Goal: Task Accomplishment & Management: Complete application form

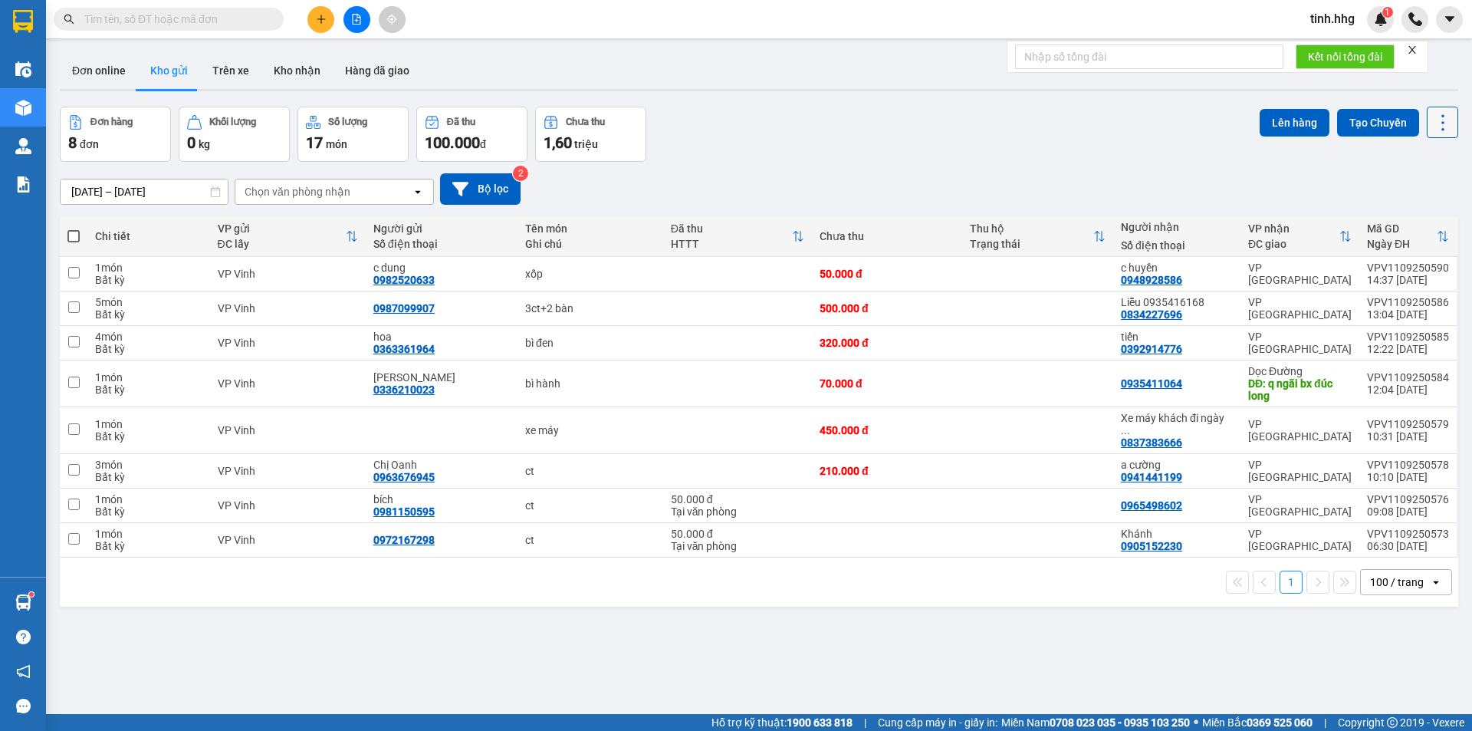
click at [1432, 126] on icon at bounding box center [1442, 122] width 21 height 21
click at [1421, 220] on span "Làm mới" at bounding box center [1409, 219] width 42 height 15
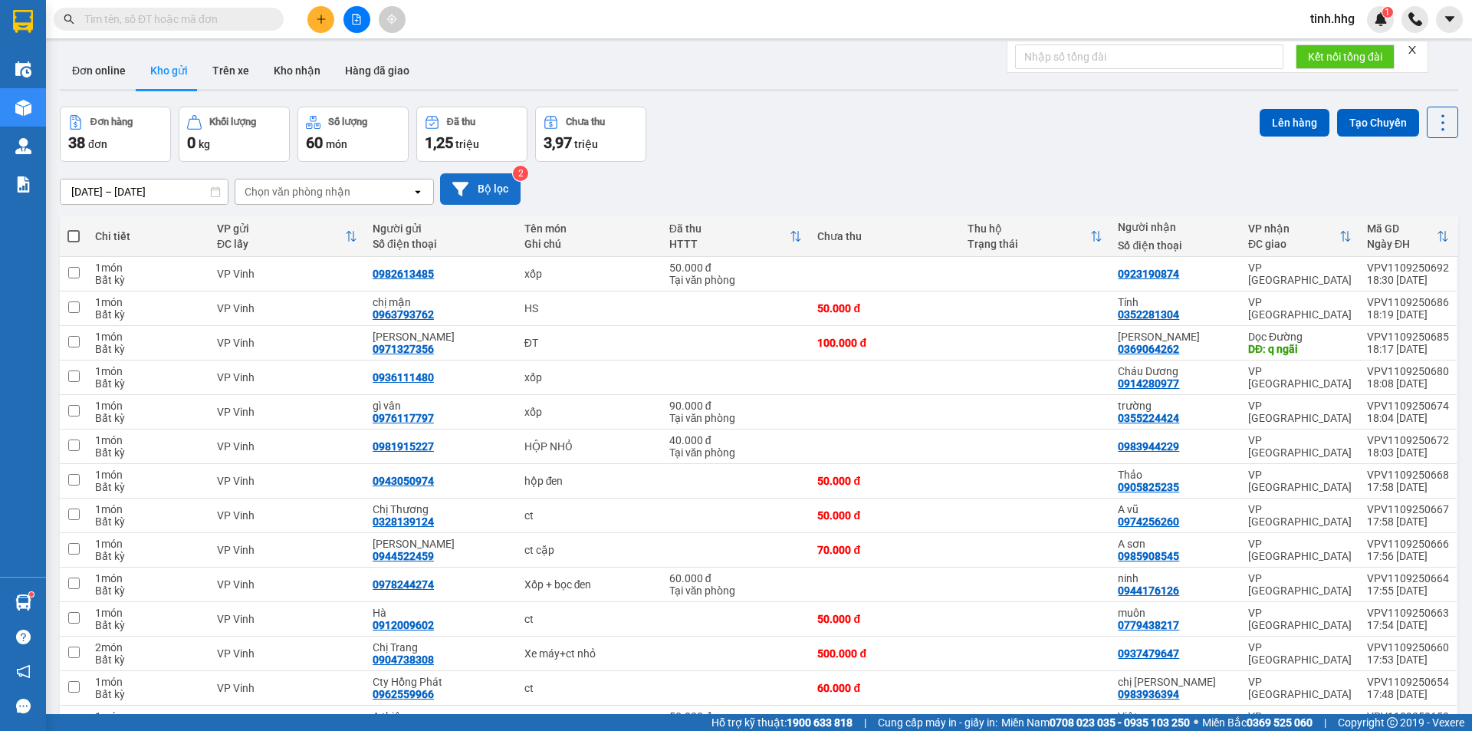
click at [482, 189] on button "Bộ lọc" at bounding box center [480, 188] width 81 height 31
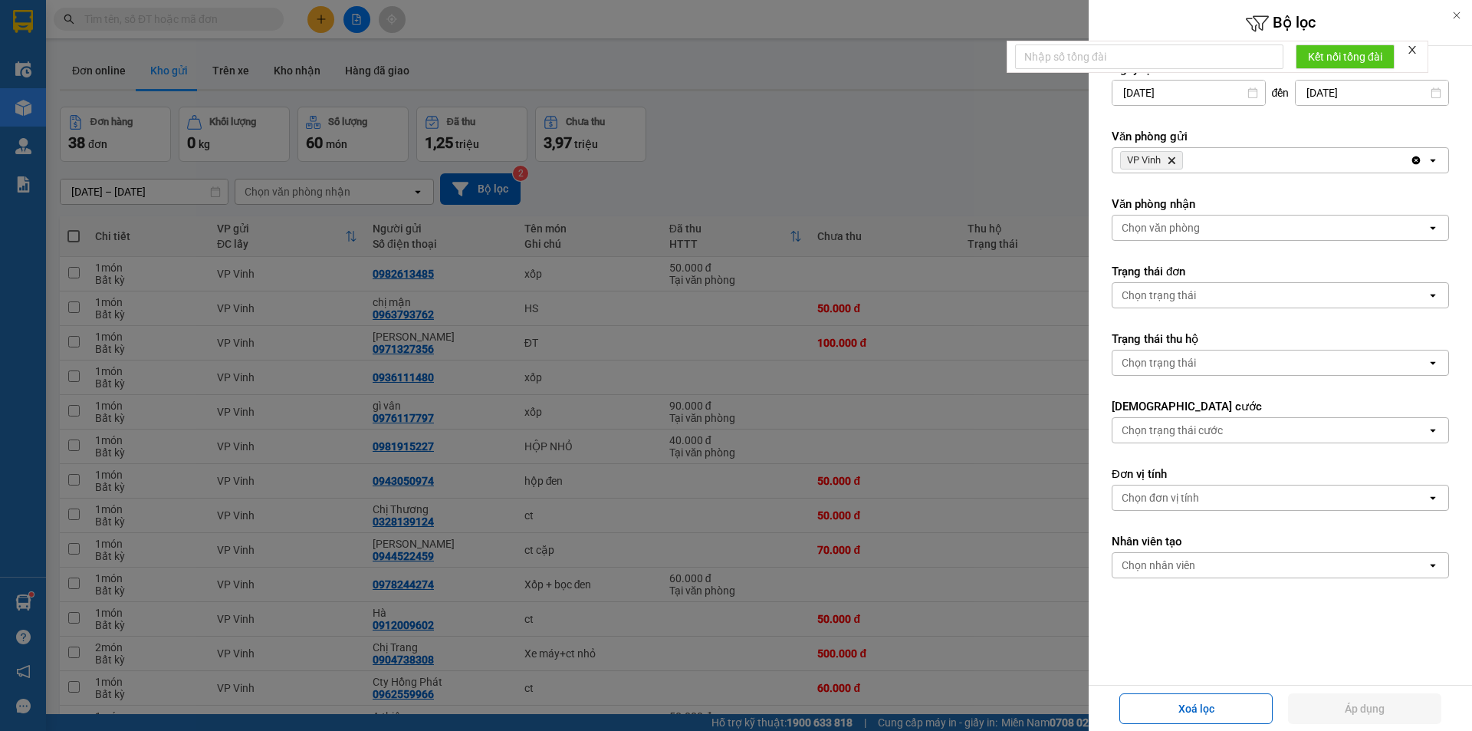
click at [1303, 157] on div "VP Vinh Delete" at bounding box center [1260, 160] width 297 height 25
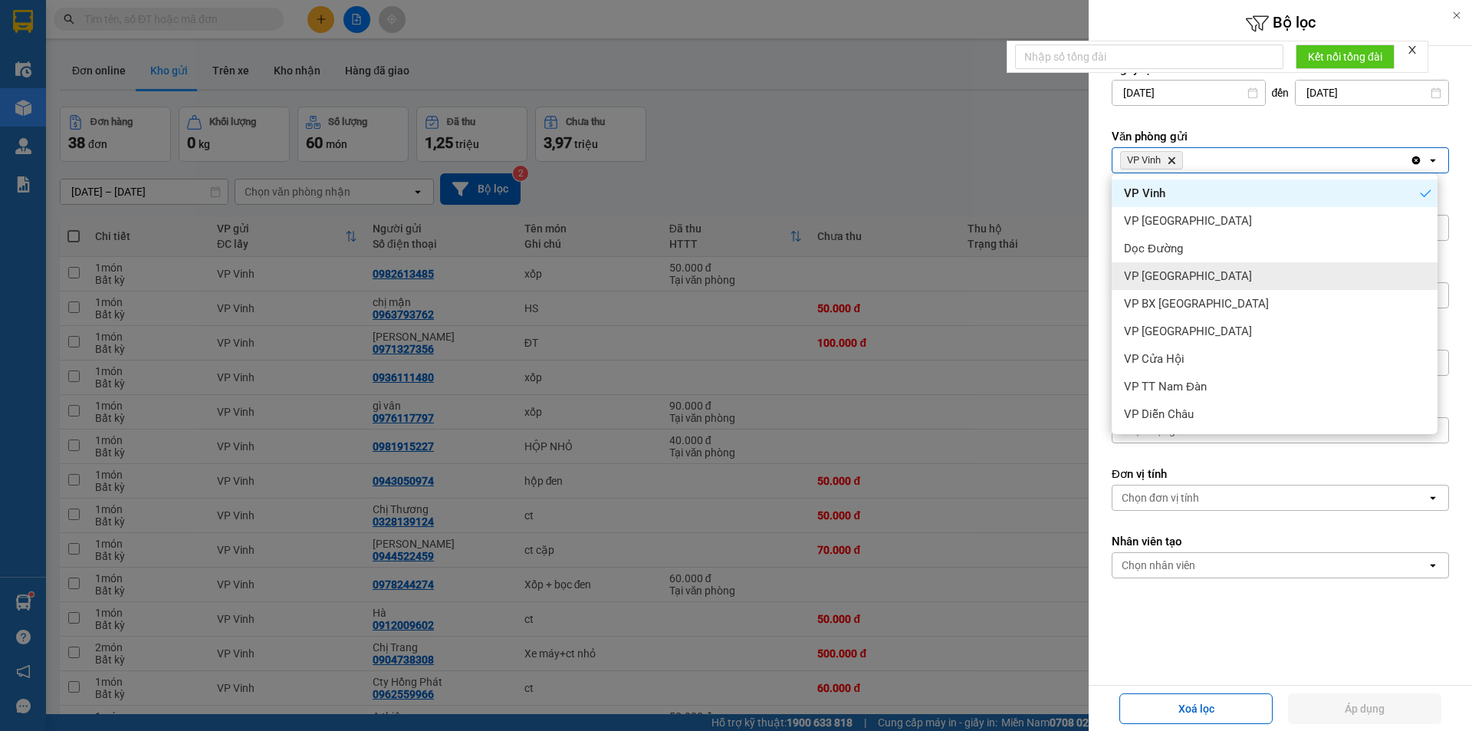
click at [1213, 277] on div "VP [GEOGRAPHIC_DATA]" at bounding box center [1275, 276] width 326 height 28
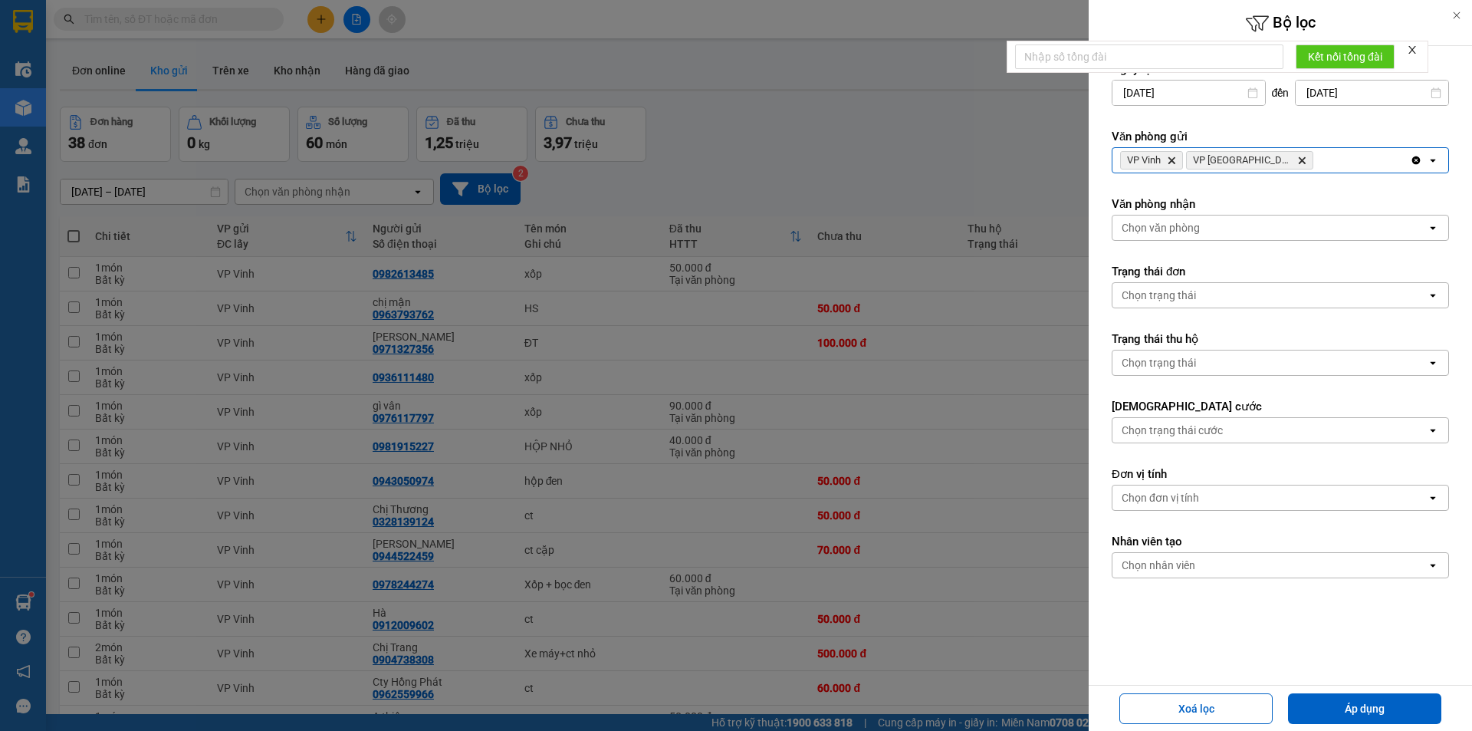
click at [1329, 166] on div "VP Vinh Delete VP Can Lộc Delete" at bounding box center [1260, 160] width 297 height 25
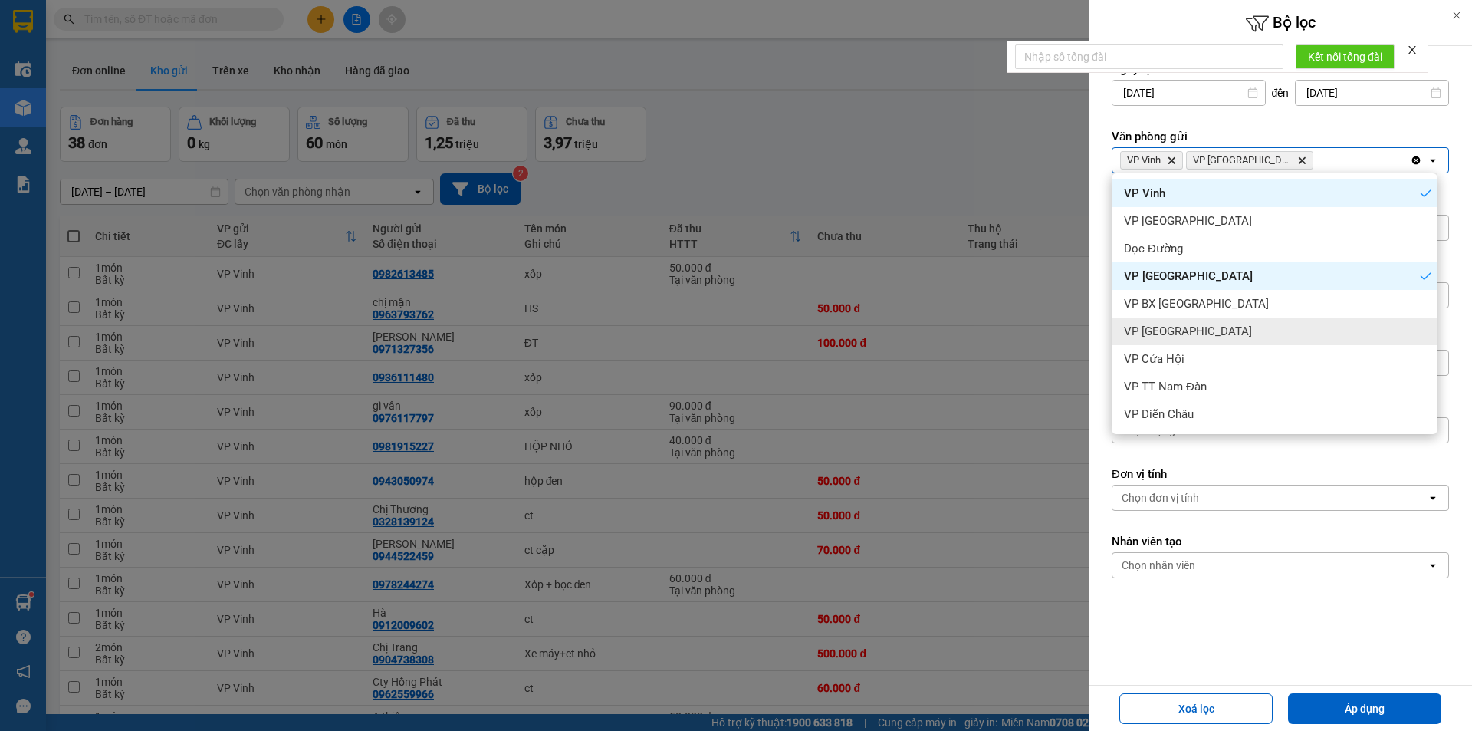
click at [1232, 332] on div "VP [GEOGRAPHIC_DATA]" at bounding box center [1275, 331] width 326 height 28
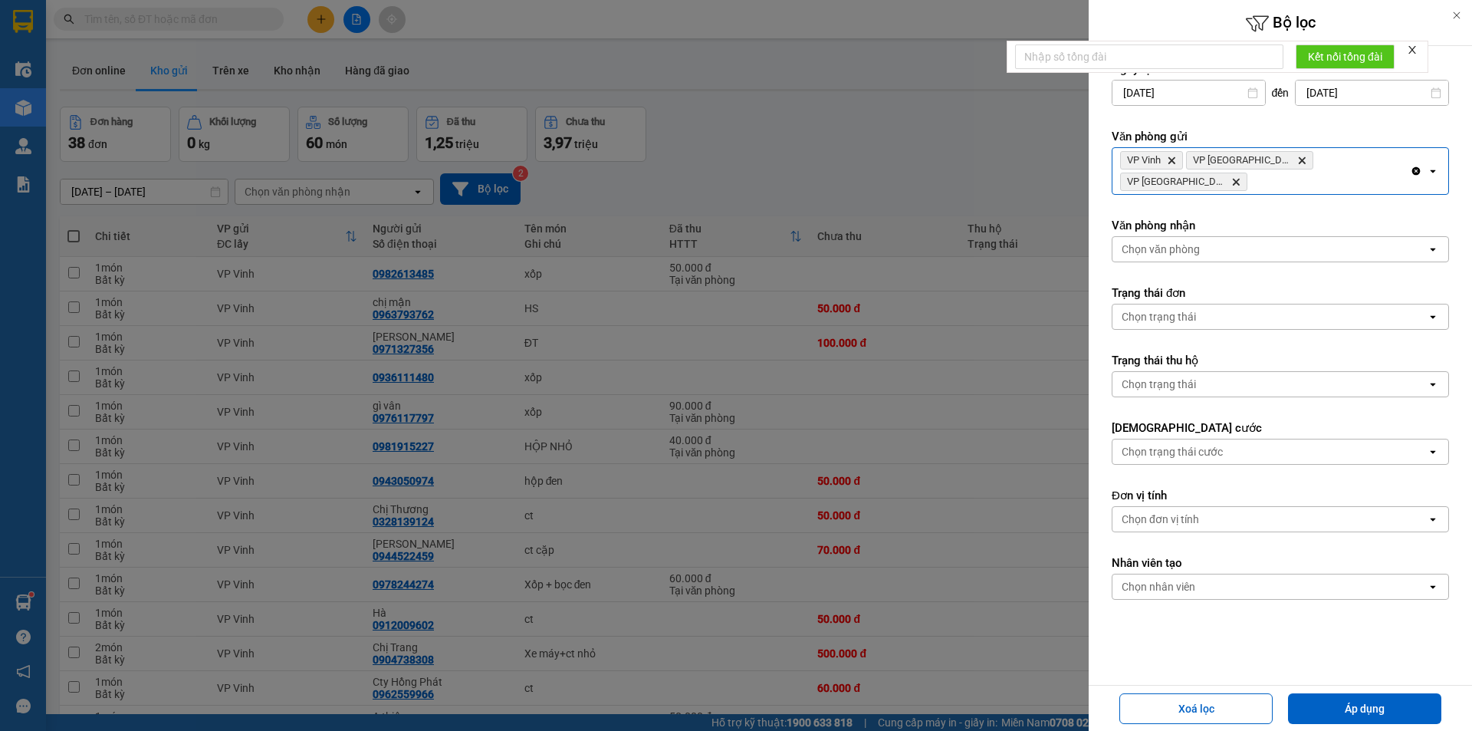
click at [1388, 161] on div "VP Vinh Delete VP Can Lộc Delete VP Cầu [GEOGRAPHIC_DATA] Delete" at bounding box center [1260, 171] width 297 height 46
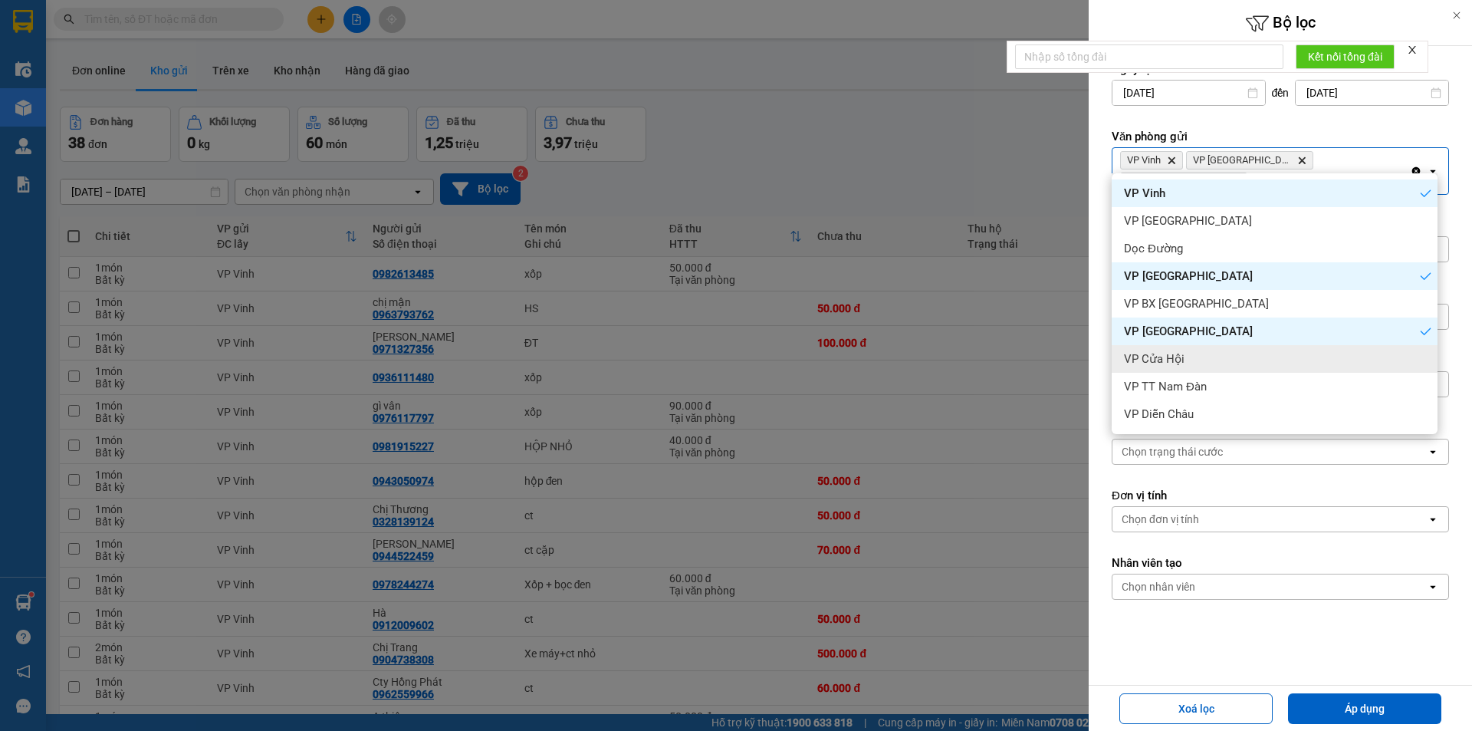
click at [1239, 363] on div "VP Cửa Hội" at bounding box center [1275, 359] width 326 height 28
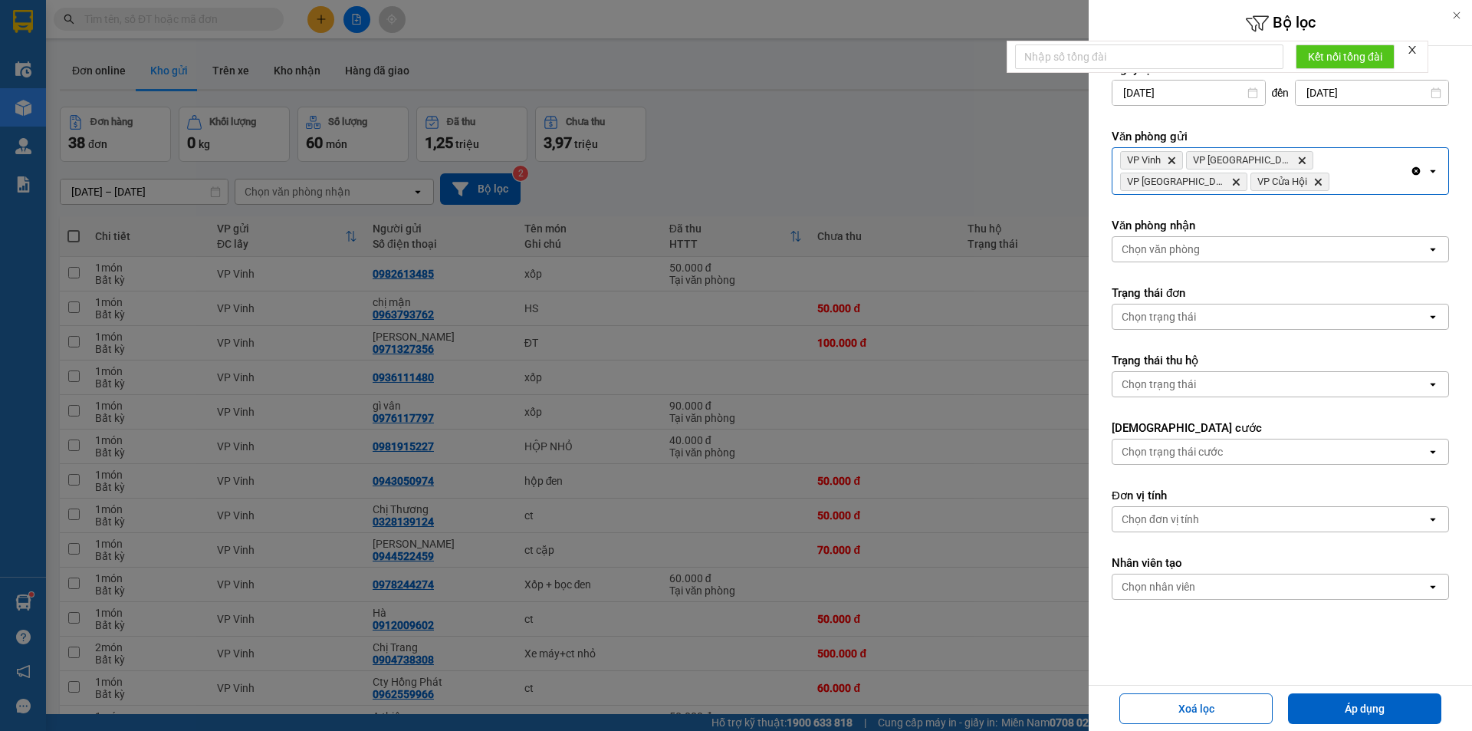
click at [1293, 179] on div "VP Vinh Delete VP Can Lộc Delete VP Cầu [GEOGRAPHIC_DATA] Delete VP Cửa Hội Del…" at bounding box center [1260, 171] width 297 height 46
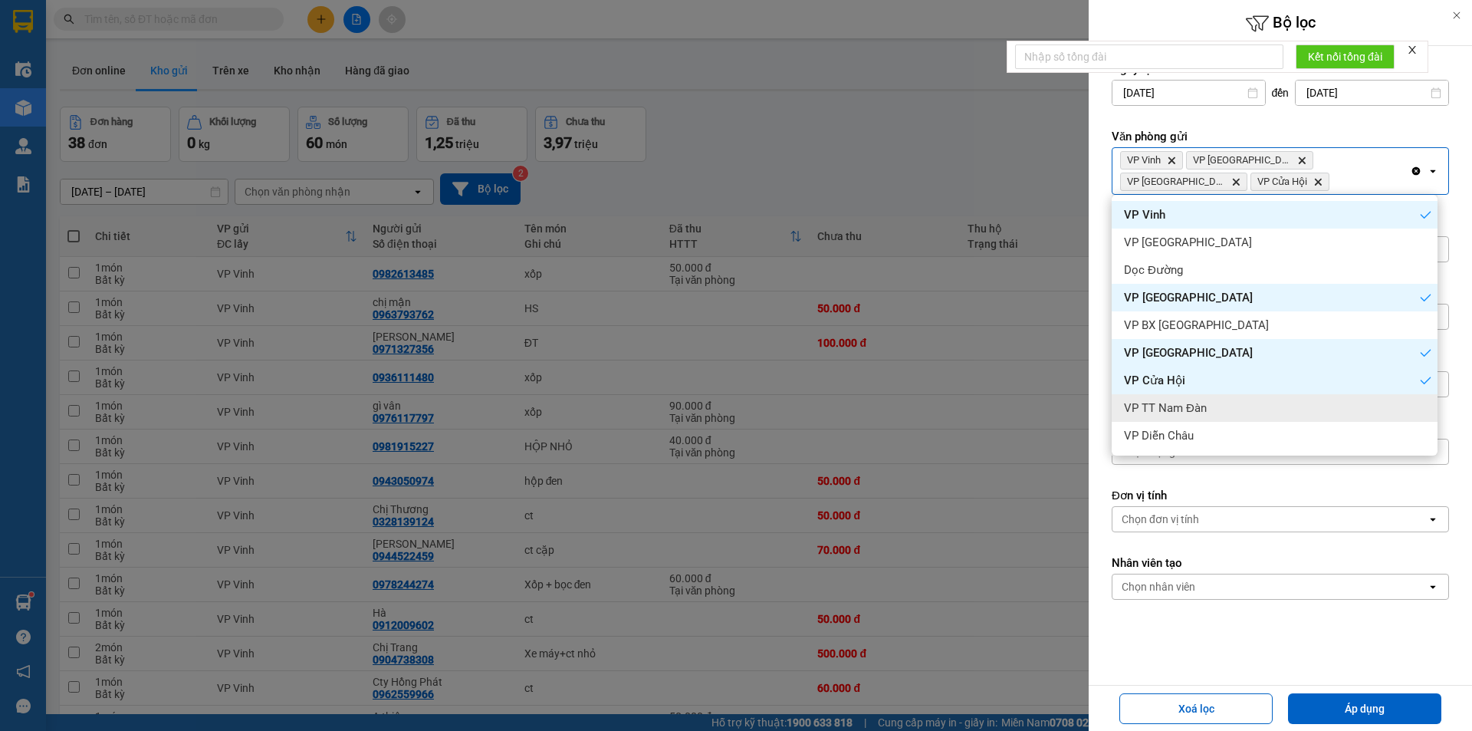
click at [1227, 409] on div "VP TT Nam Đàn" at bounding box center [1275, 408] width 326 height 28
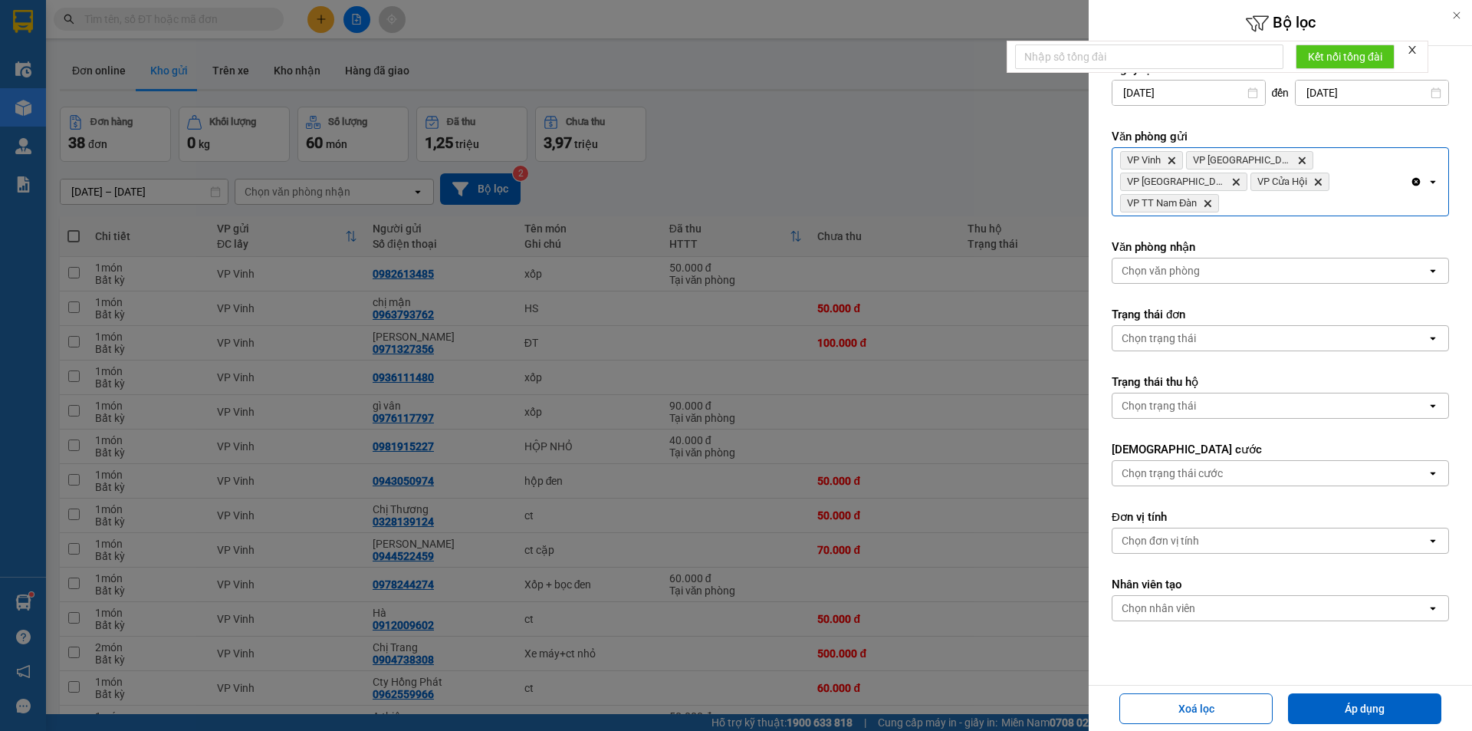
click at [1353, 182] on div "VP Vinh Delete VP Can Lộc Delete VP Cầu [GEOGRAPHIC_DATA] Delete VP Cửa Hội Del…" at bounding box center [1260, 181] width 297 height 67
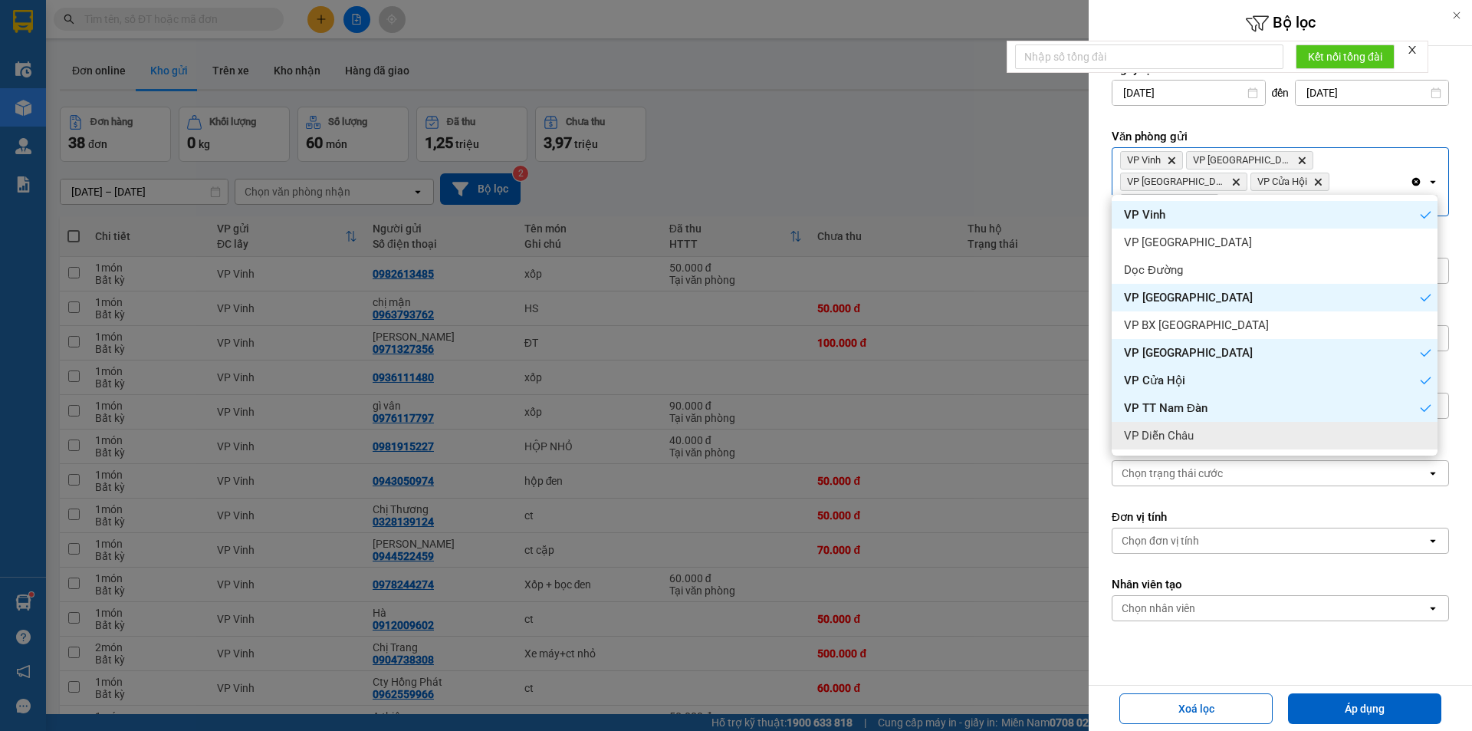
click at [1205, 435] on div "VP Diễn Châu" at bounding box center [1275, 436] width 326 height 28
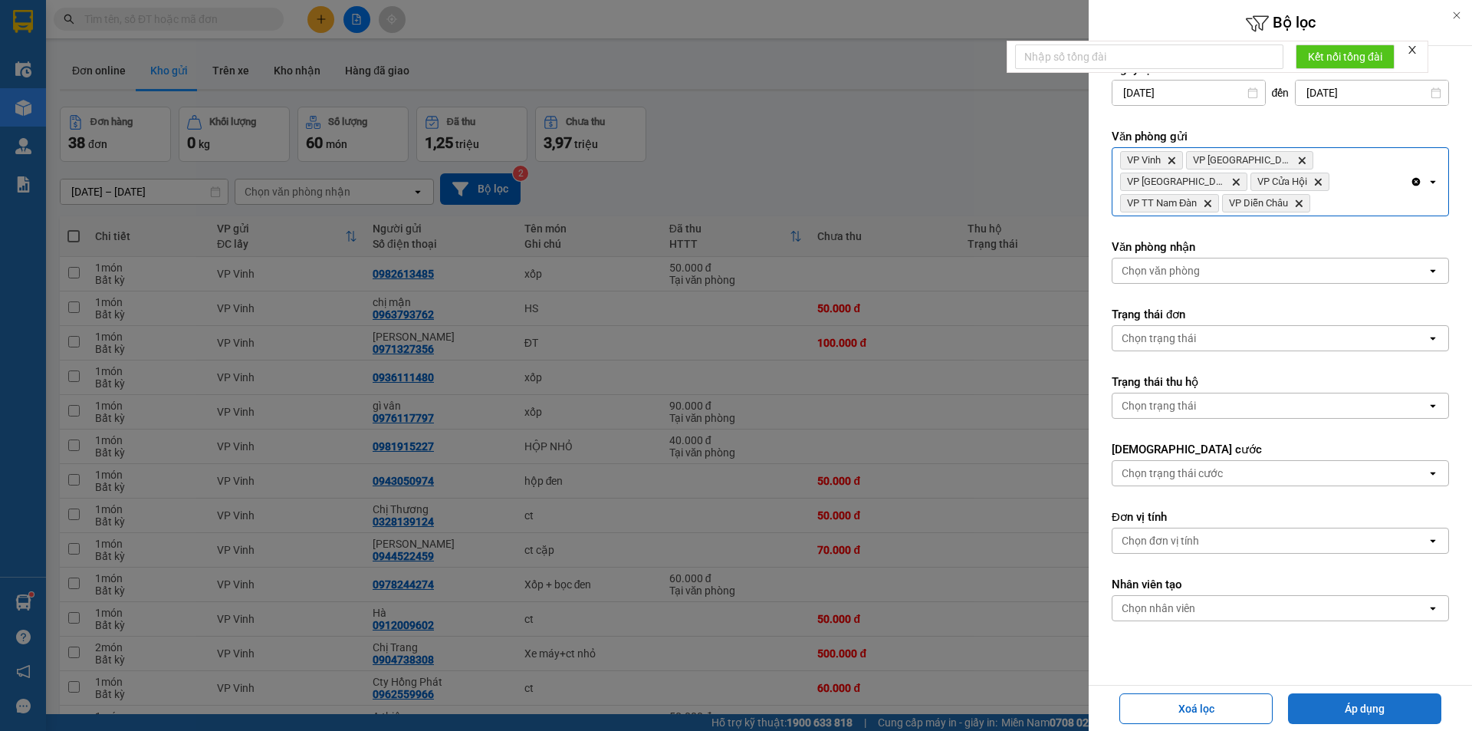
click at [1354, 708] on button "Áp dụng" at bounding box center [1364, 708] width 153 height 31
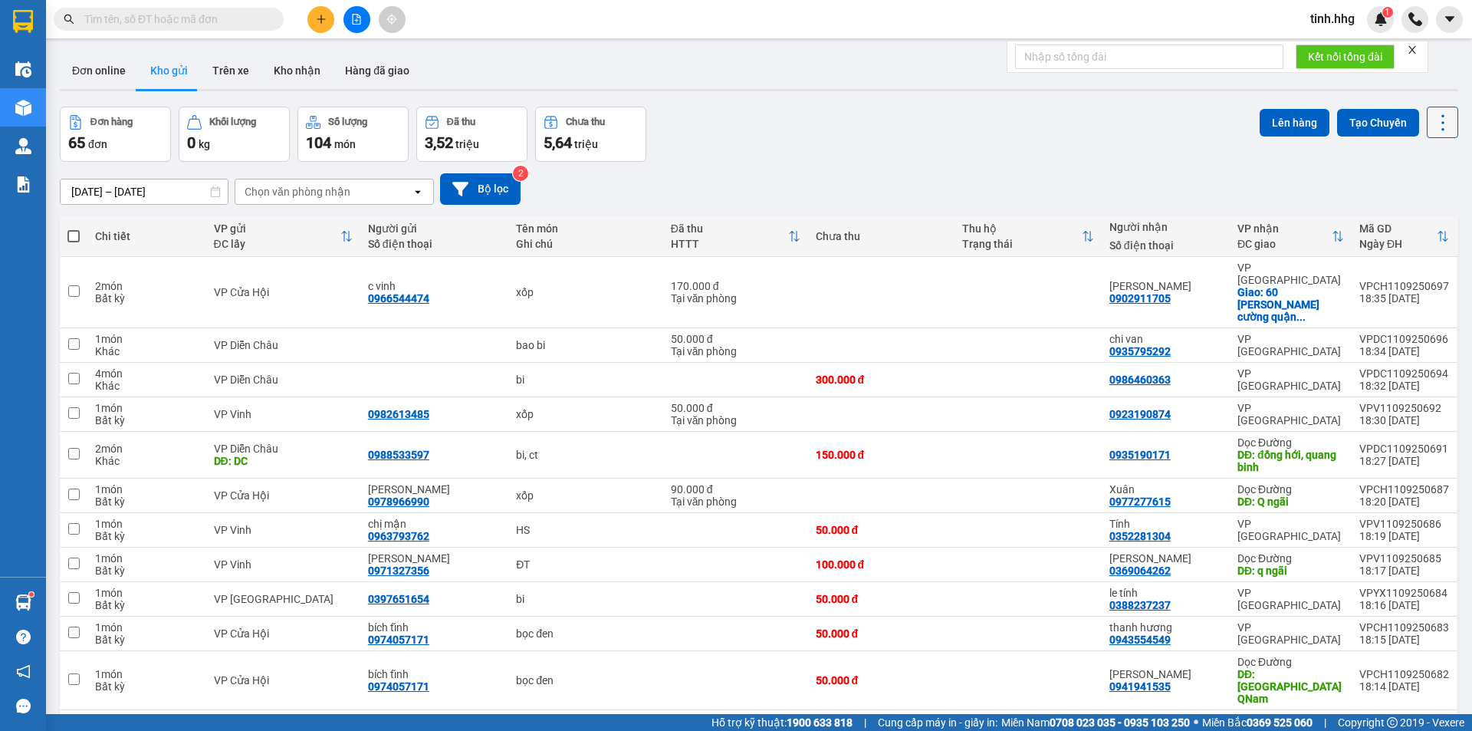
click at [1432, 119] on icon at bounding box center [1442, 122] width 21 height 21
click at [1407, 222] on span "Làm mới" at bounding box center [1409, 219] width 42 height 15
click at [415, 193] on icon "open" at bounding box center [418, 192] width 12 height 12
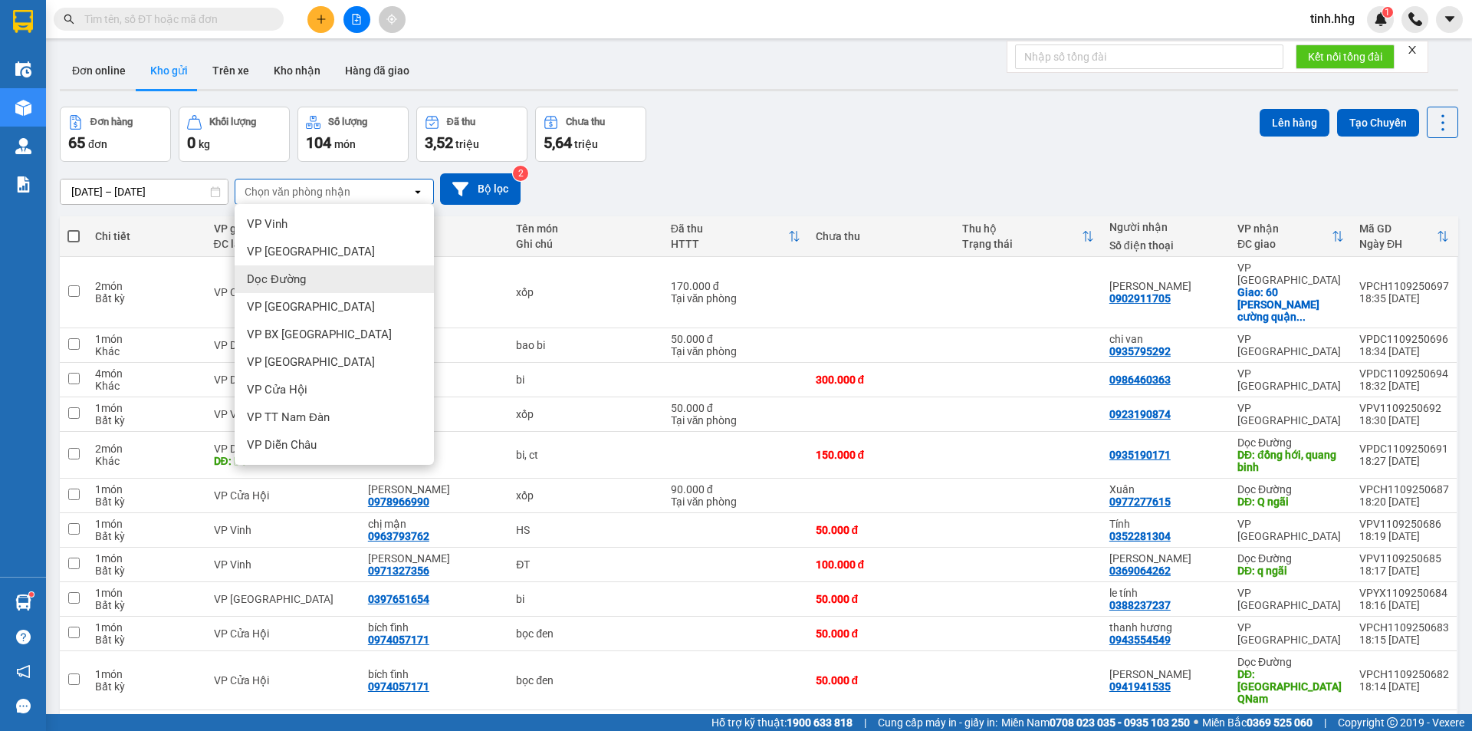
click at [329, 281] on div "Dọc Đường" at bounding box center [334, 279] width 199 height 28
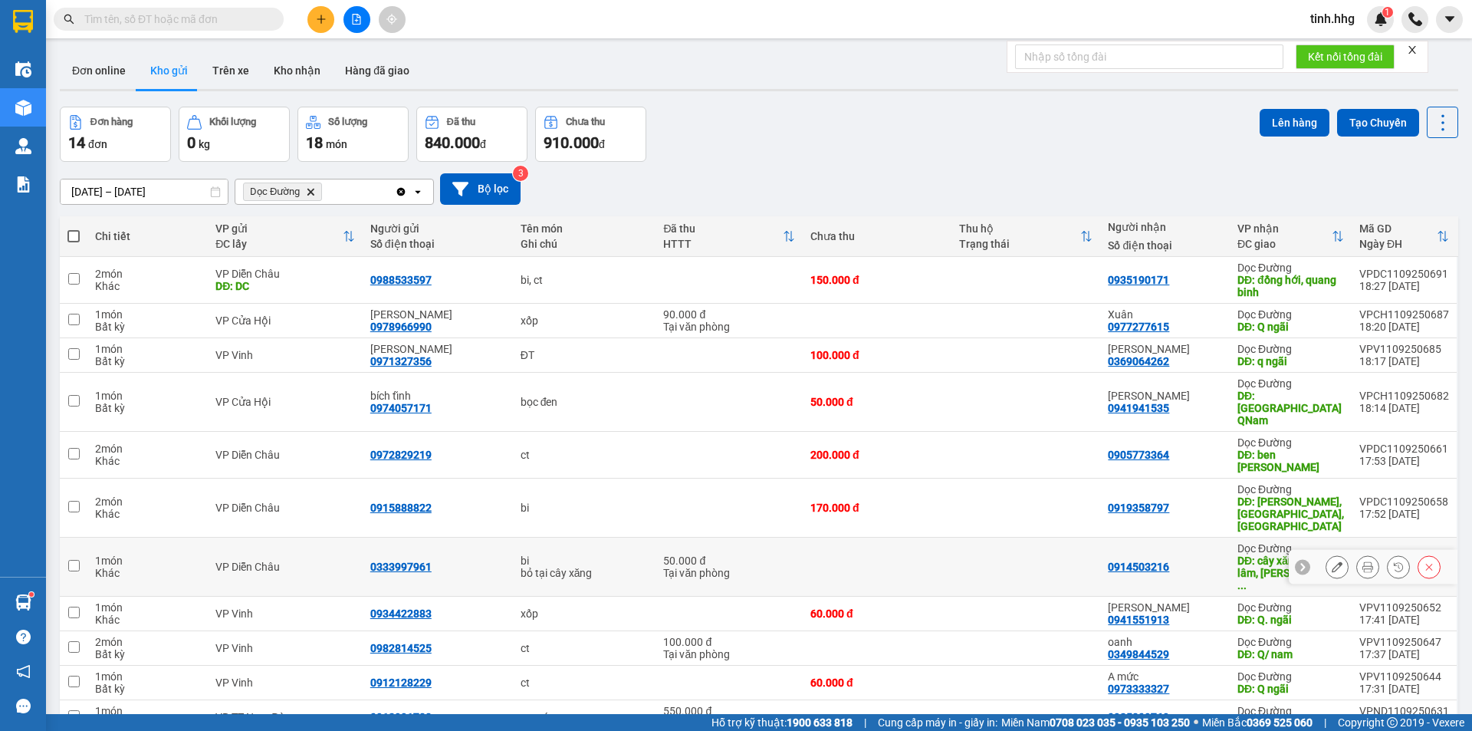
scroll to position [77, 0]
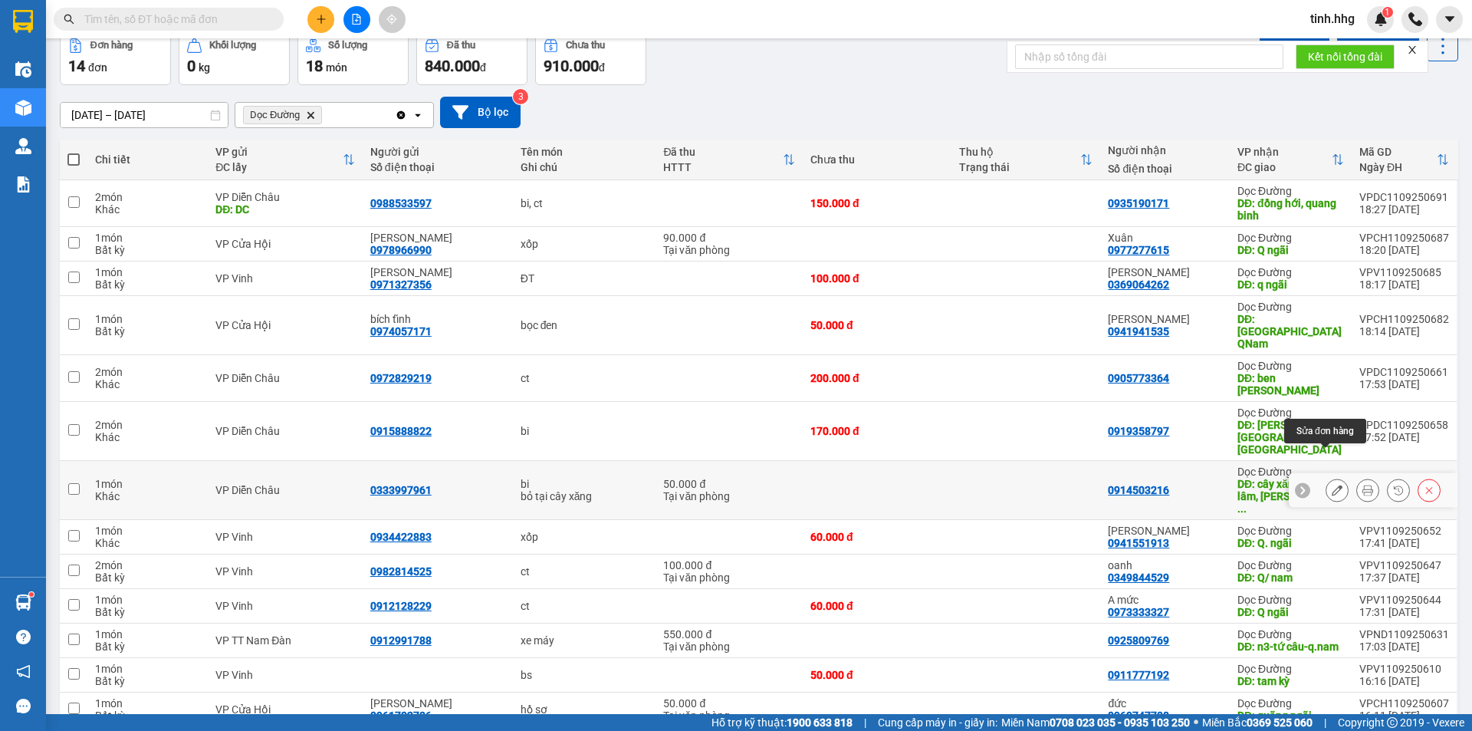
click at [1332, 485] on icon at bounding box center [1337, 490] width 11 height 11
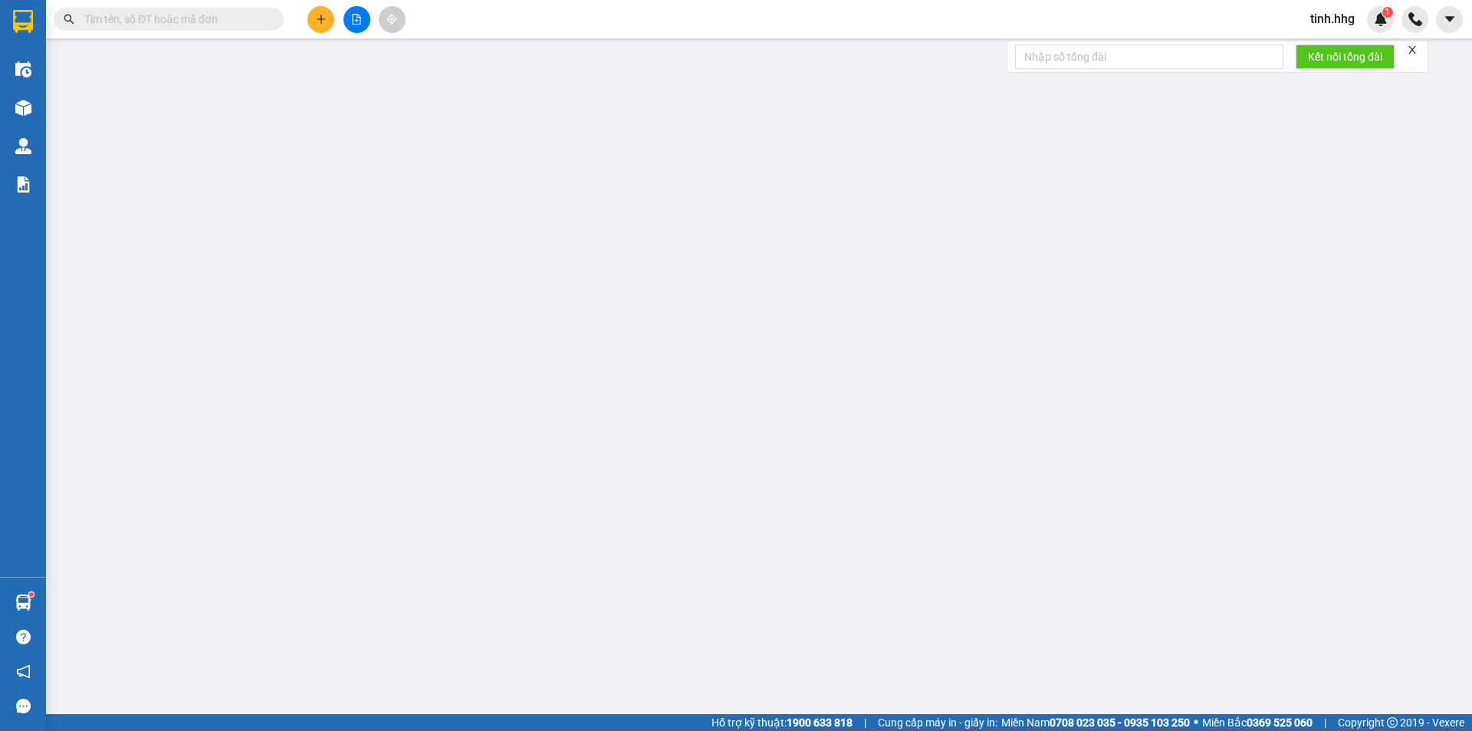
type input "0333997961"
type input "0914503216"
type input "cây xăng phúc lâm, [PERSON_NAME]"
type input "50.000"
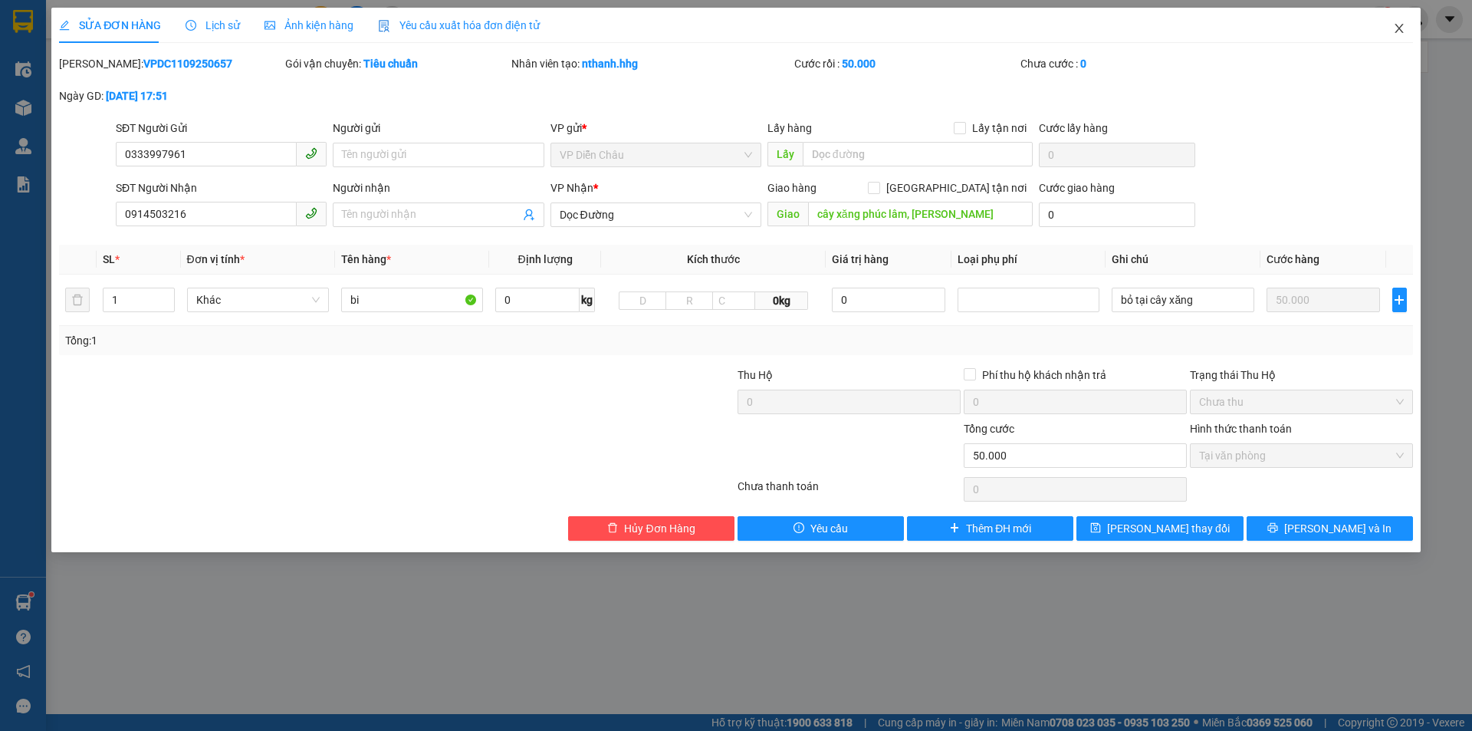
click at [1397, 26] on icon "close" at bounding box center [1399, 28] width 8 height 9
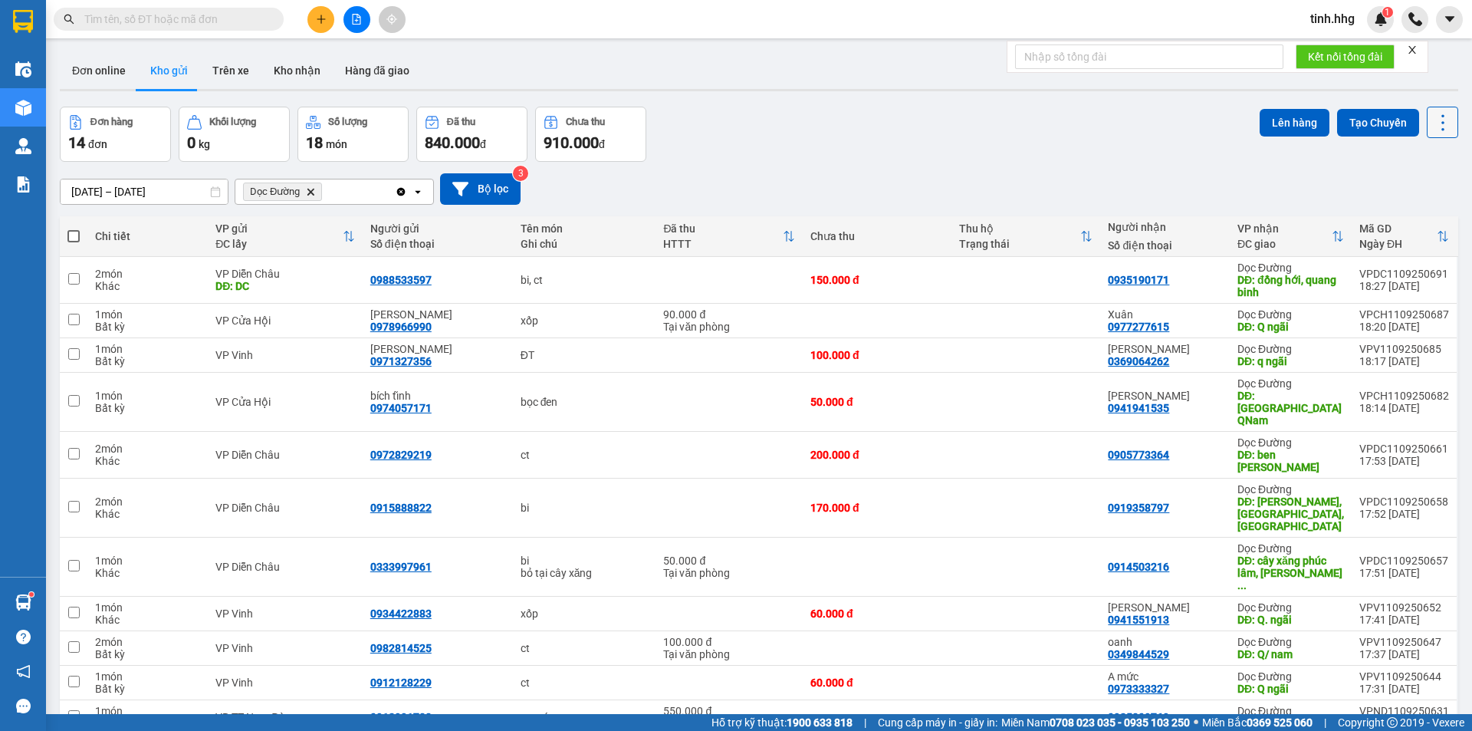
click at [1439, 120] on icon at bounding box center [1442, 122] width 21 height 21
click at [1393, 223] on span "Làm mới" at bounding box center [1409, 219] width 42 height 15
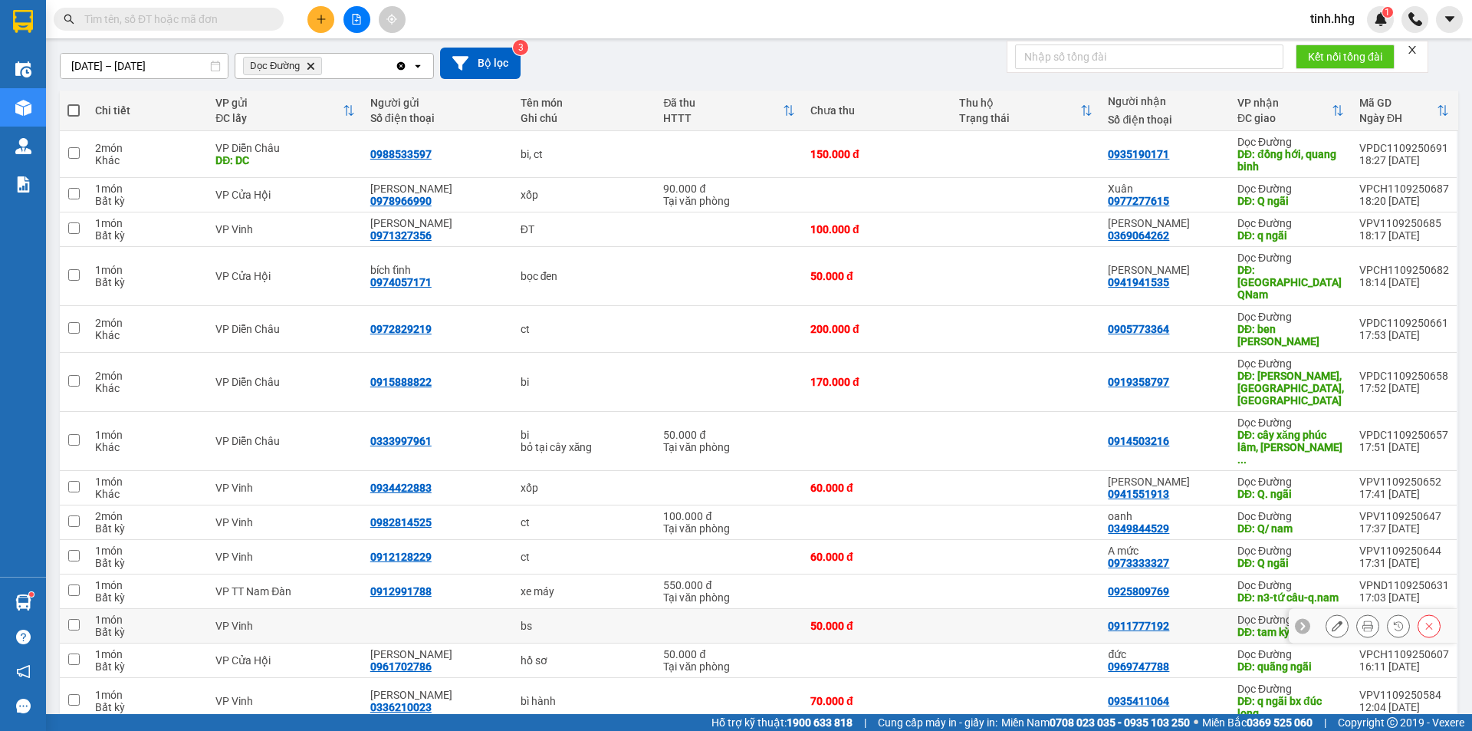
scroll to position [98, 0]
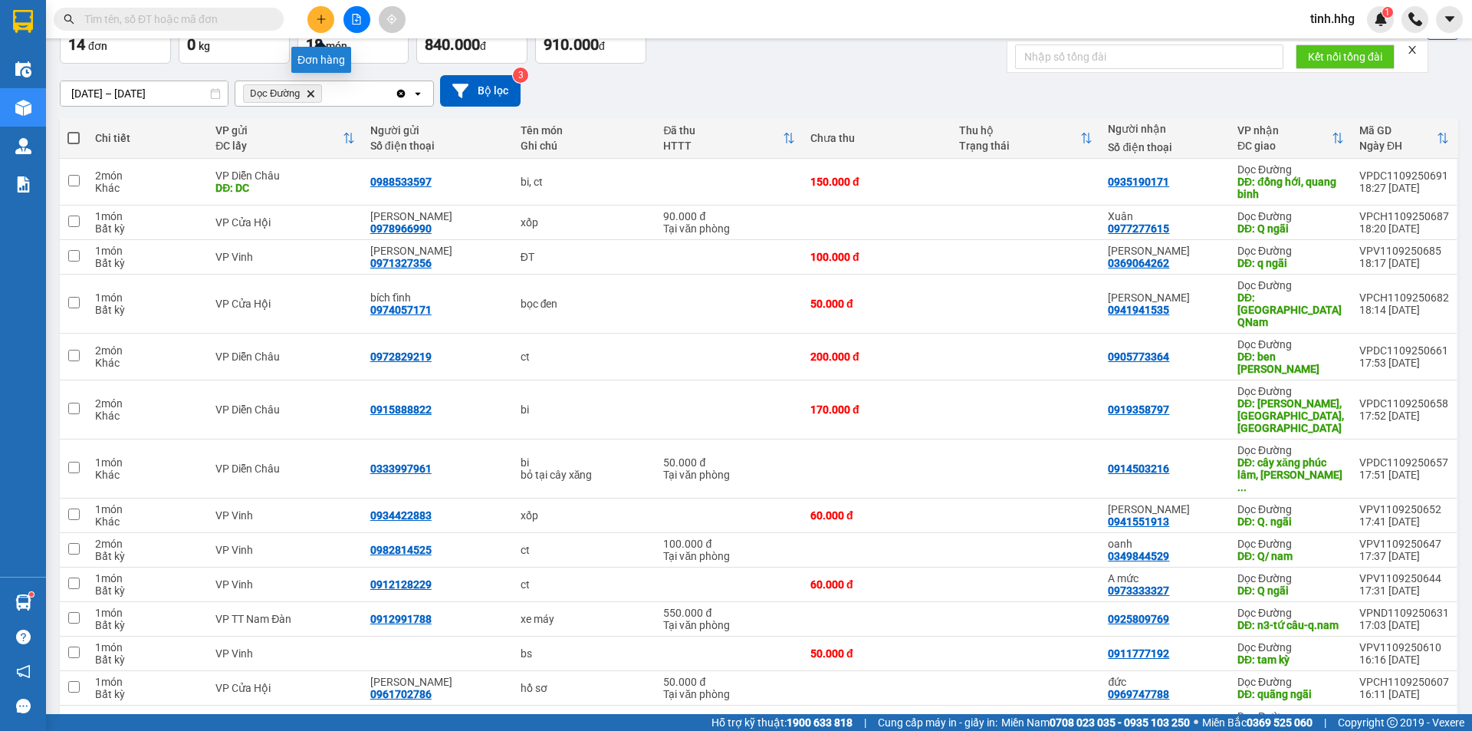
click at [329, 17] on button at bounding box center [320, 19] width 27 height 27
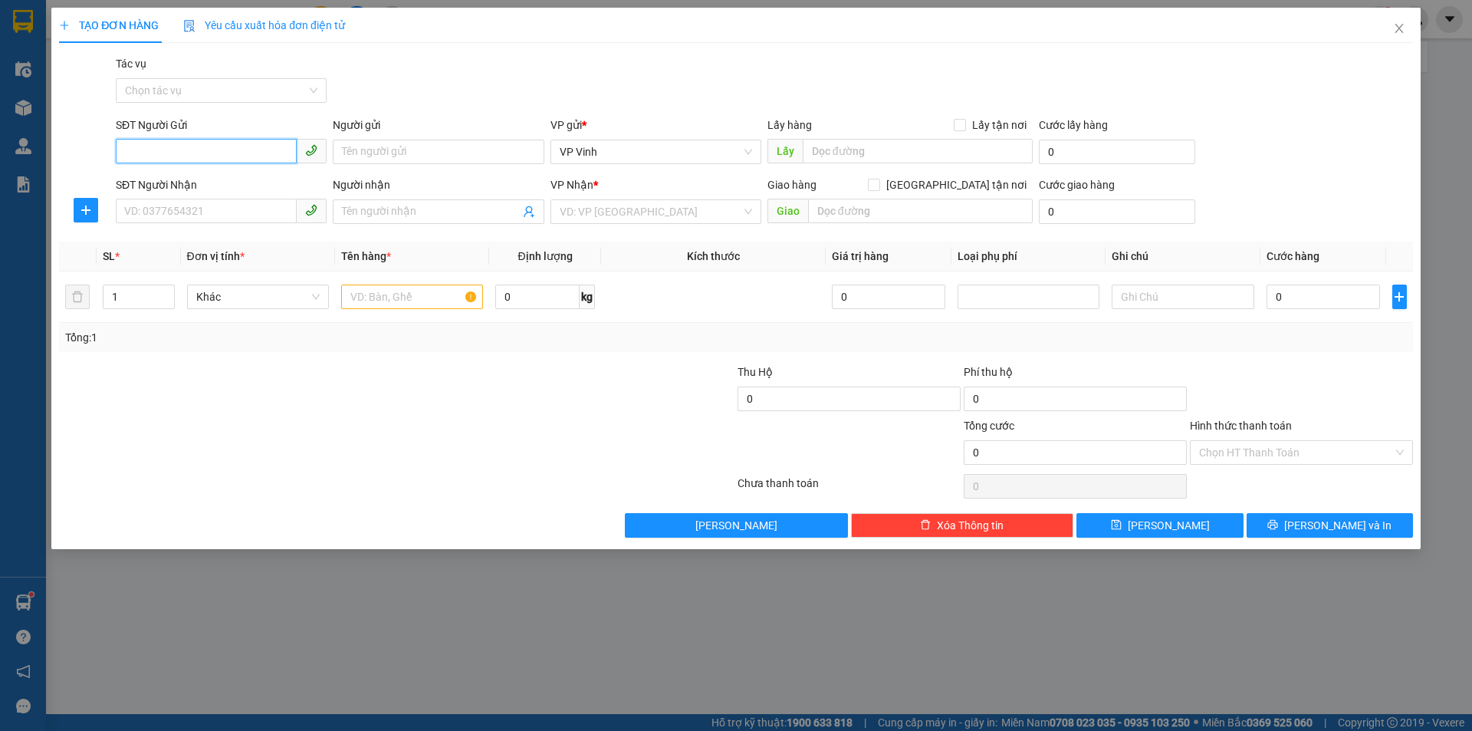
click at [219, 146] on input "SĐT Người Gửi" at bounding box center [206, 151] width 181 height 25
click at [173, 184] on div "0582814143 - C thúy" at bounding box center [221, 182] width 192 height 17
type input "0582814143"
type input "C thúy"
type input "0582814143"
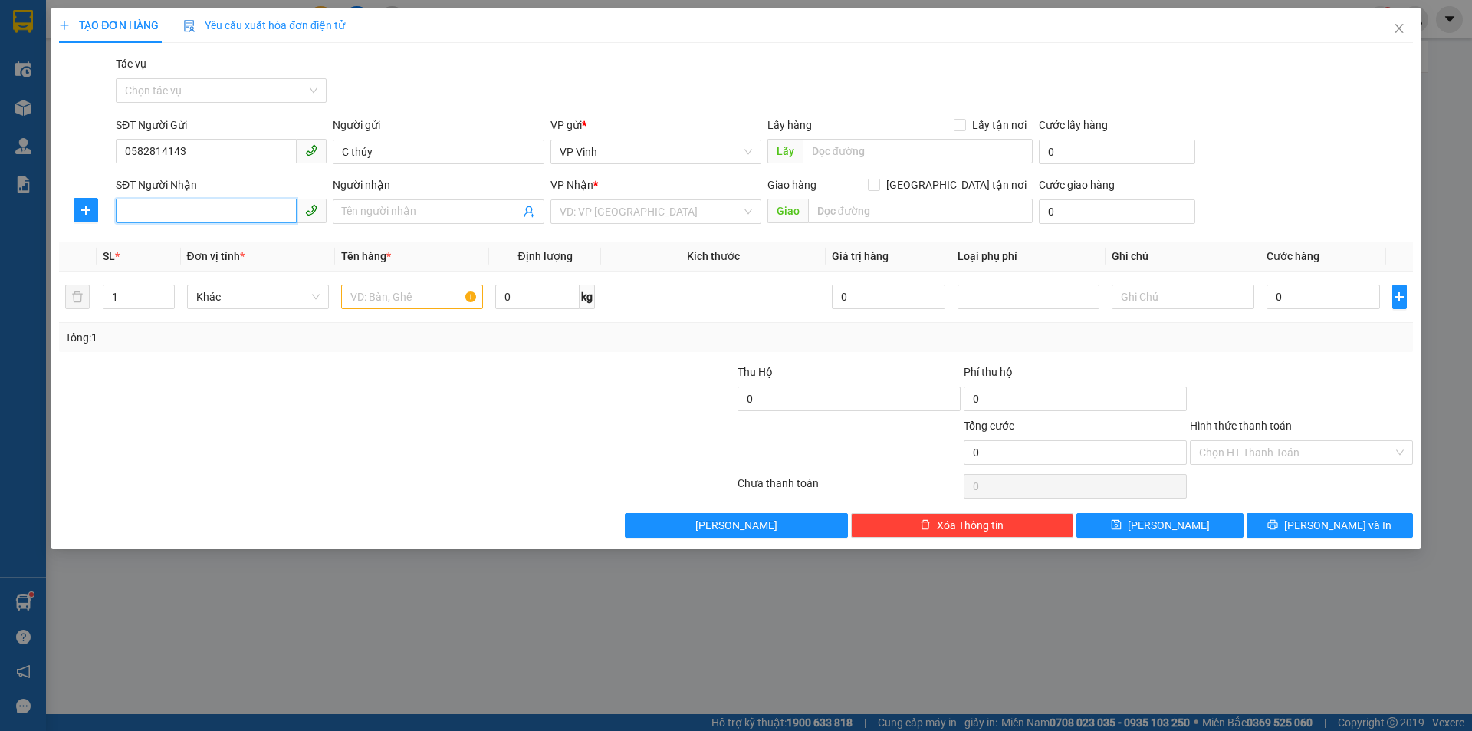
click at [209, 206] on input "SĐT Người Nhận" at bounding box center [206, 211] width 181 height 25
click at [194, 262] on div "0333184264 - Đạt" at bounding box center [221, 266] width 192 height 17
type input "0333184264"
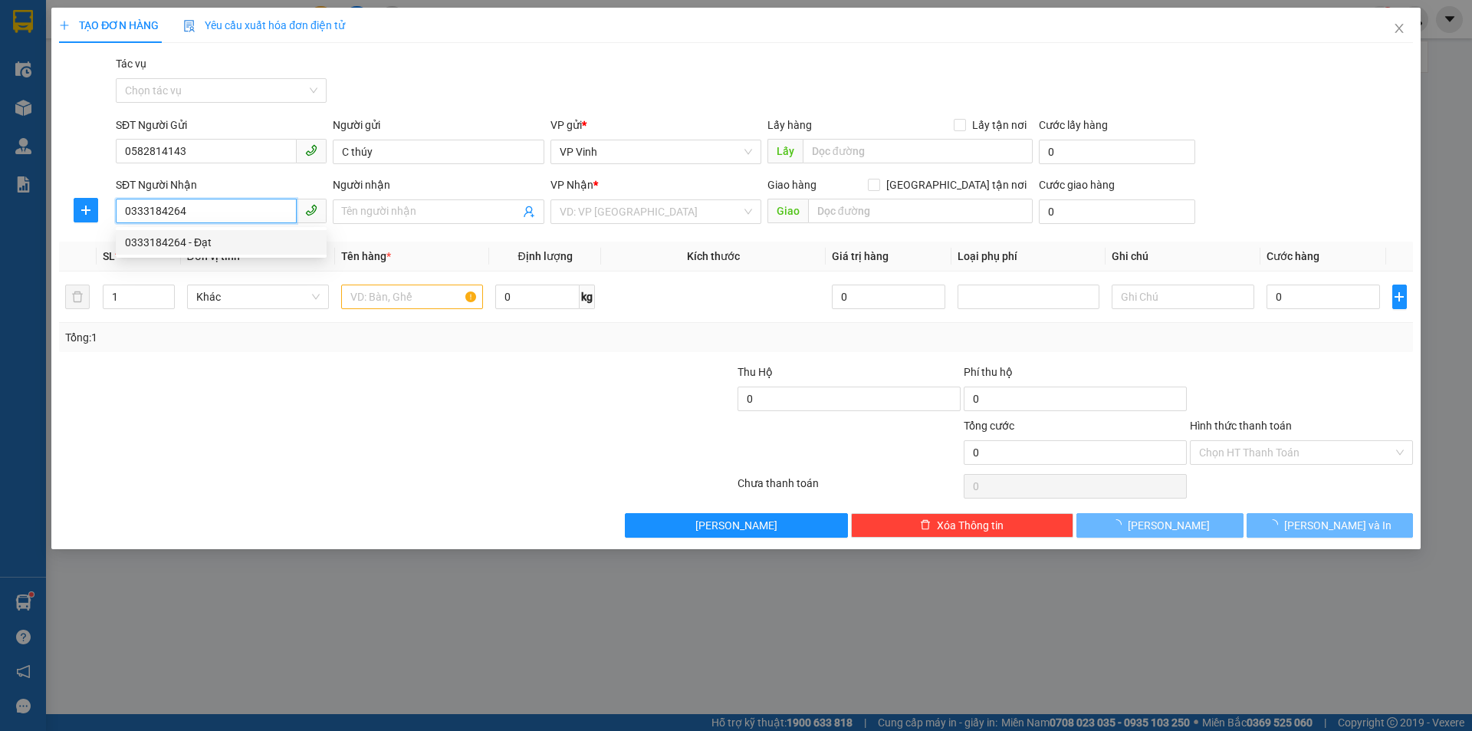
type input "Đạt"
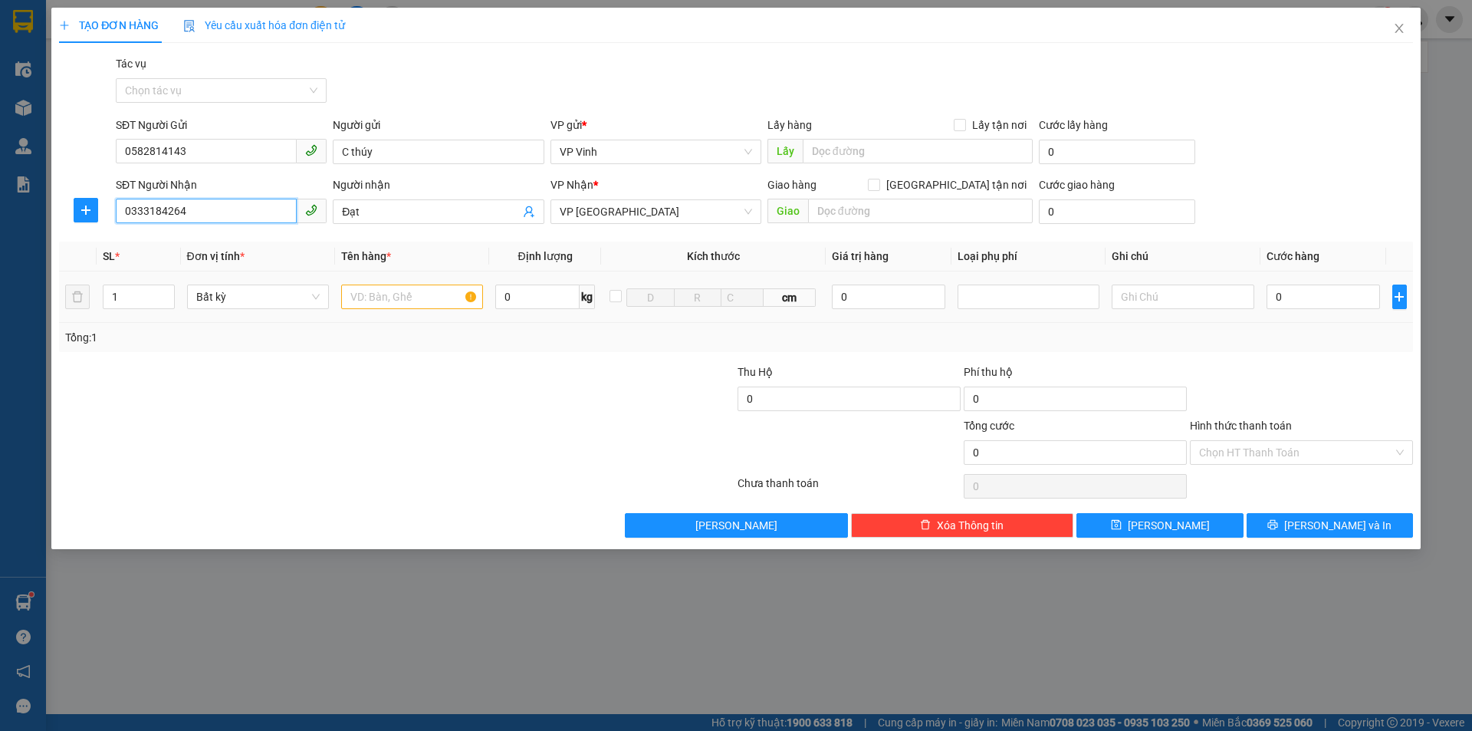
type input "0333184264"
click at [408, 298] on input "text" at bounding box center [412, 296] width 142 height 25
type input "xốp"
click at [1178, 295] on input "text" at bounding box center [1183, 296] width 142 height 25
click at [668, 215] on span "VP [GEOGRAPHIC_DATA]" at bounding box center [656, 211] width 192 height 23
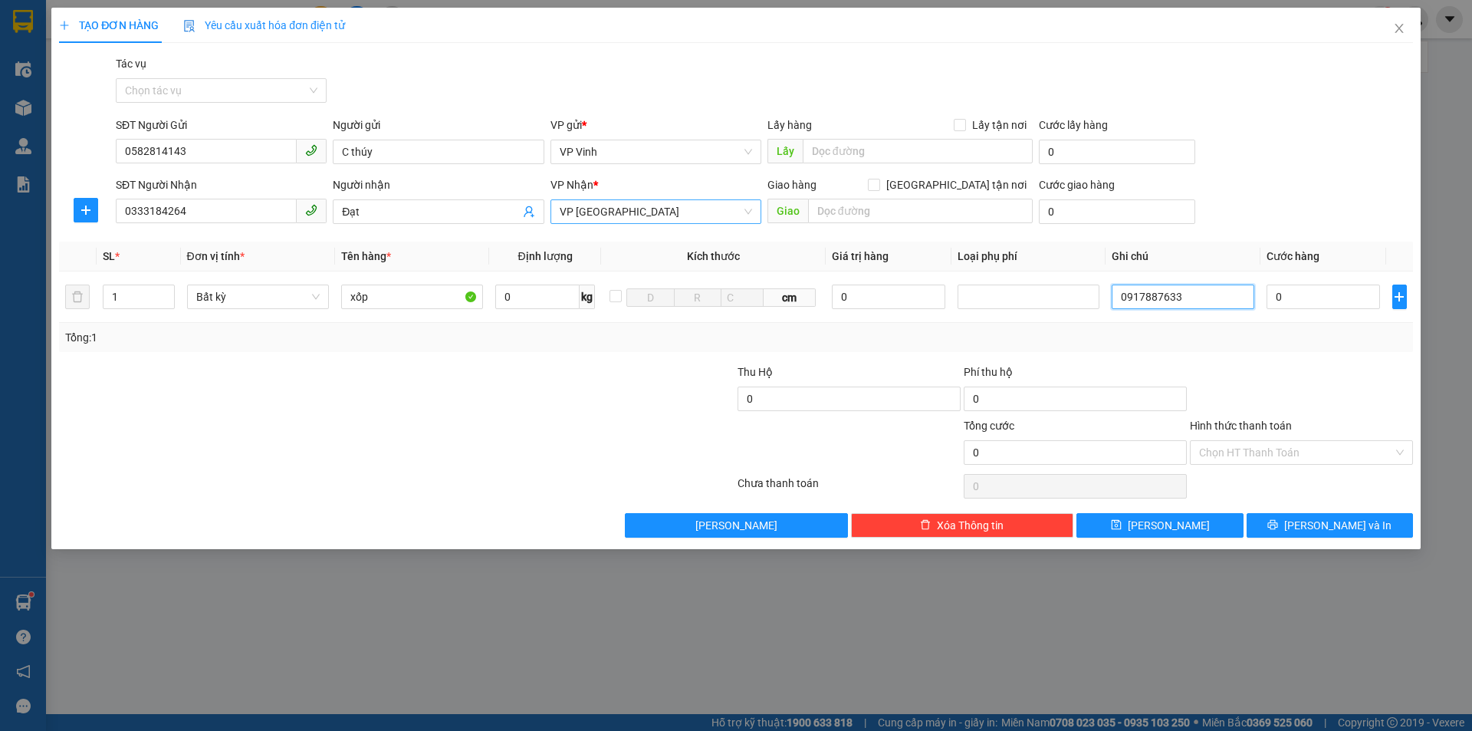
type input "0917887633"
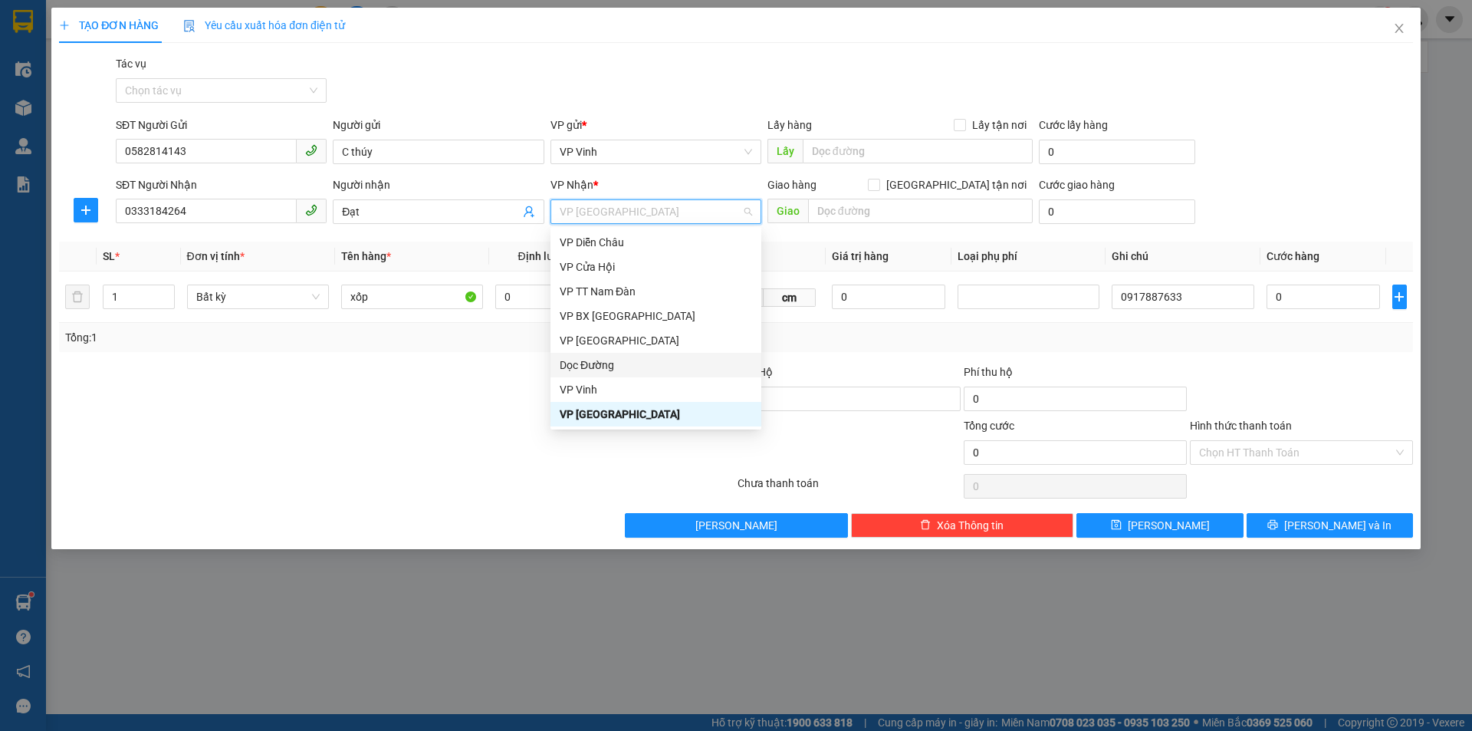
click at [610, 363] on div "Dọc Đường" at bounding box center [656, 365] width 192 height 17
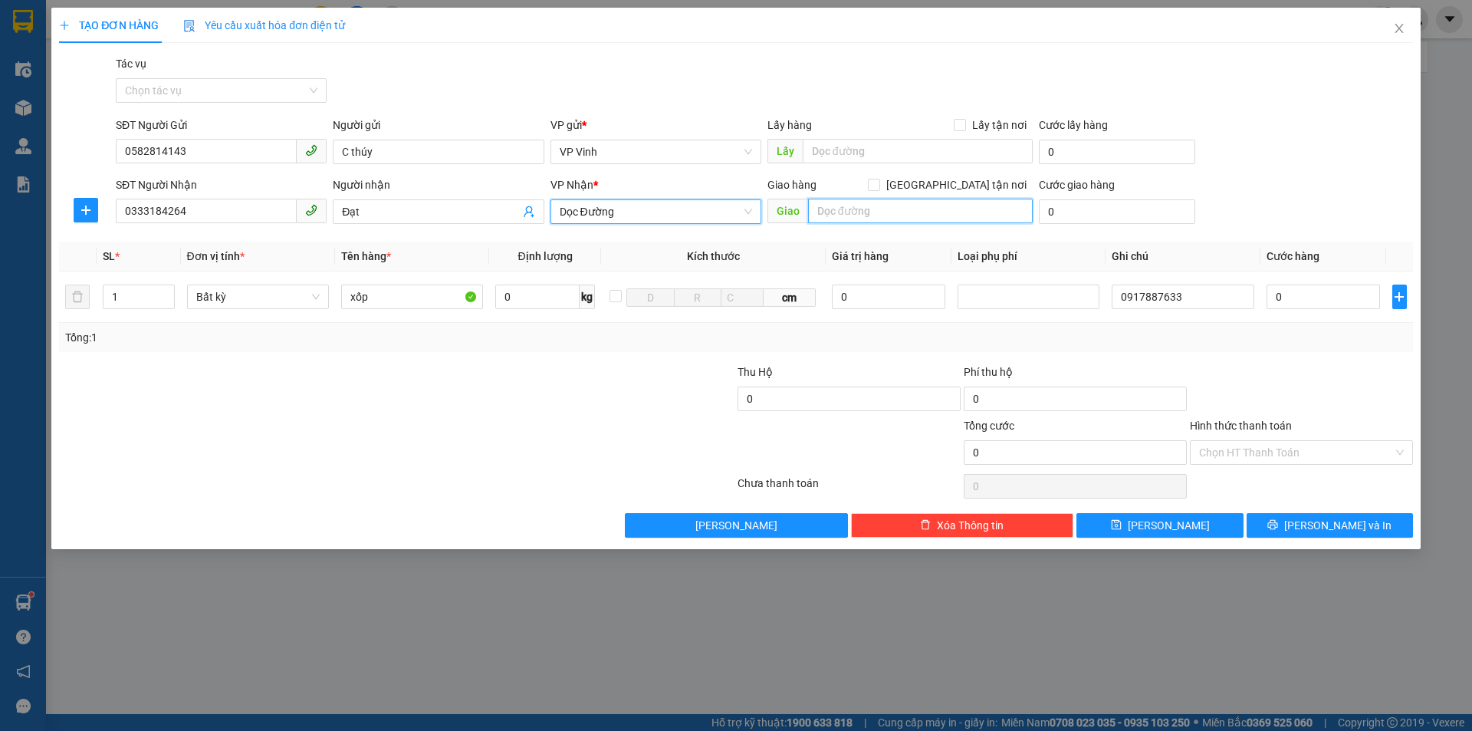
click at [899, 208] on input "text" at bounding box center [920, 211] width 225 height 25
type input "X"
type input "CXĐ đường số 5 ĐN"
click at [1329, 297] on input "0" at bounding box center [1324, 296] width 114 height 25
type input "5"
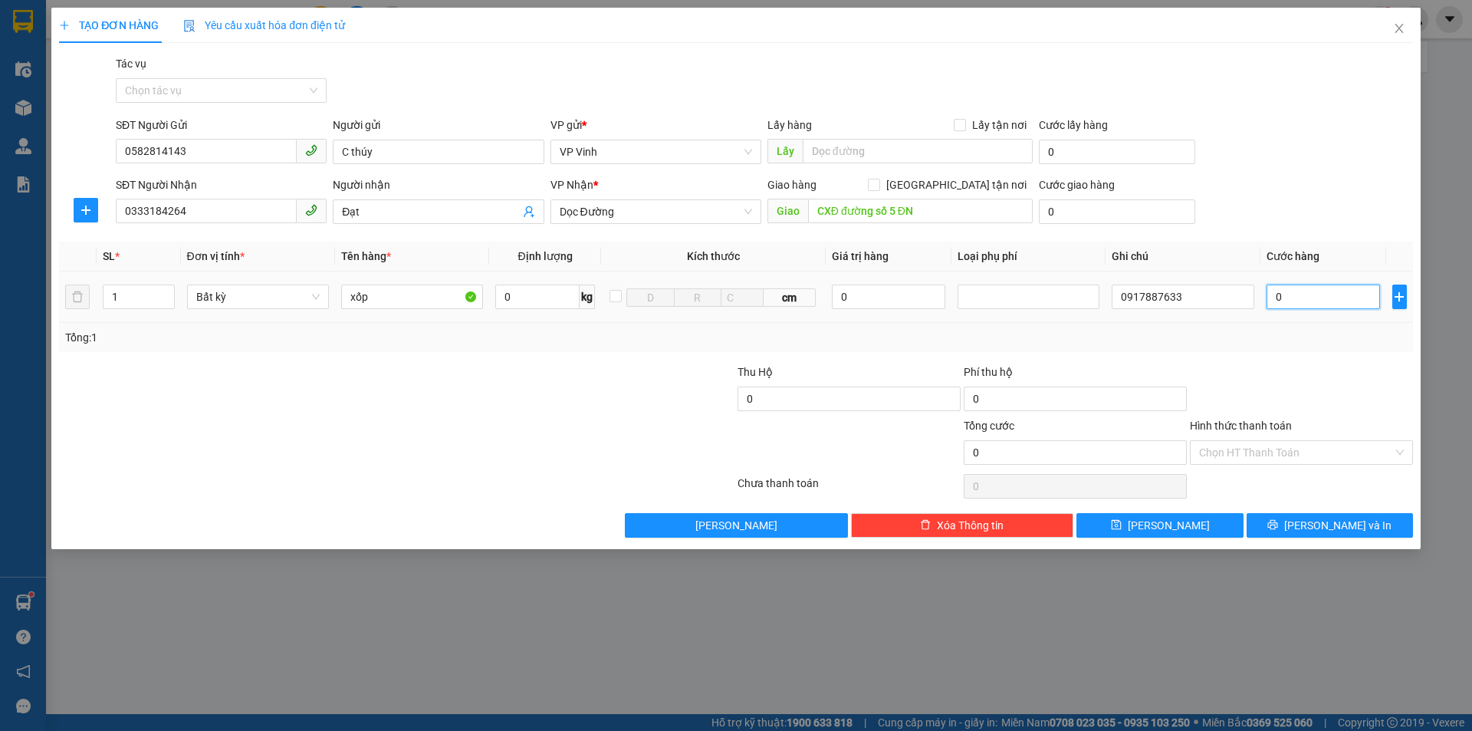
type input "5"
type input "50"
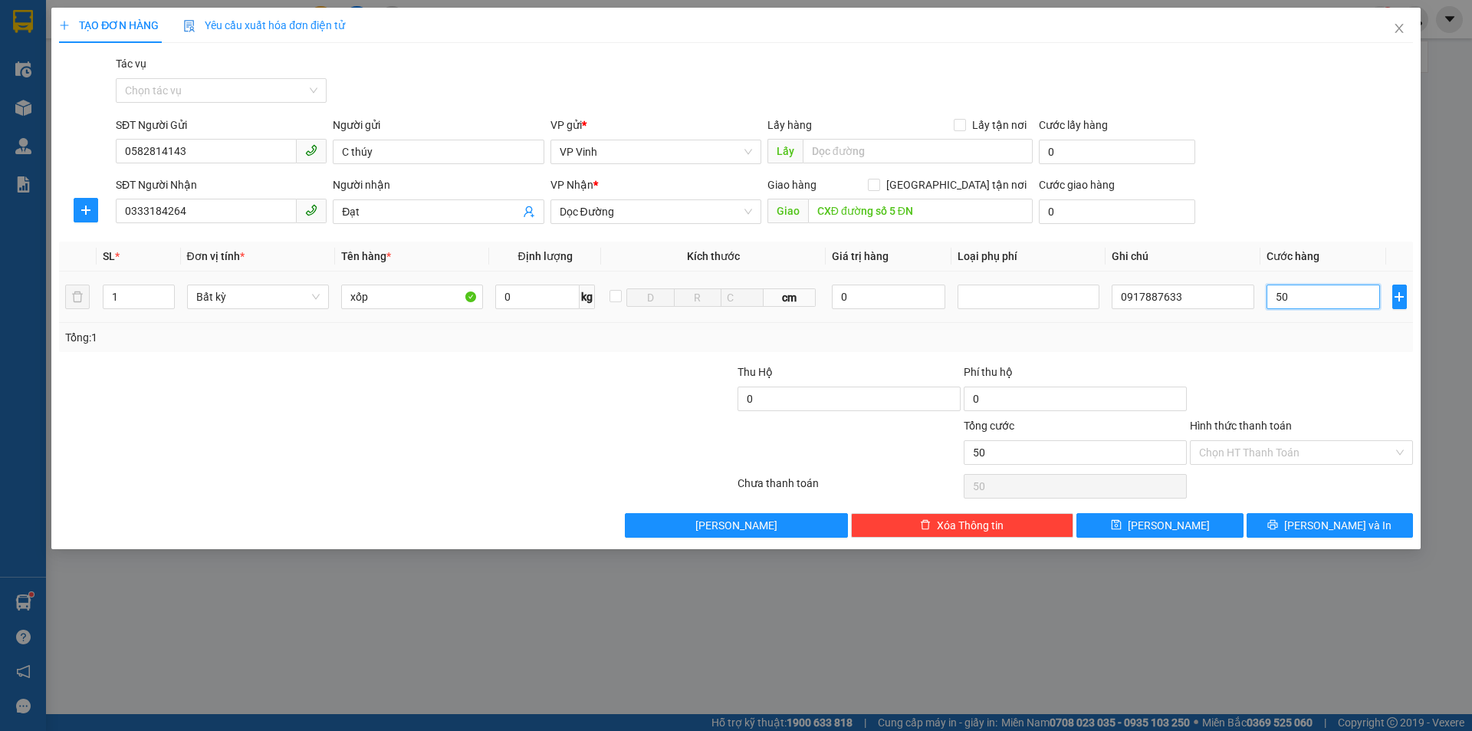
type input "500"
type input "5.000"
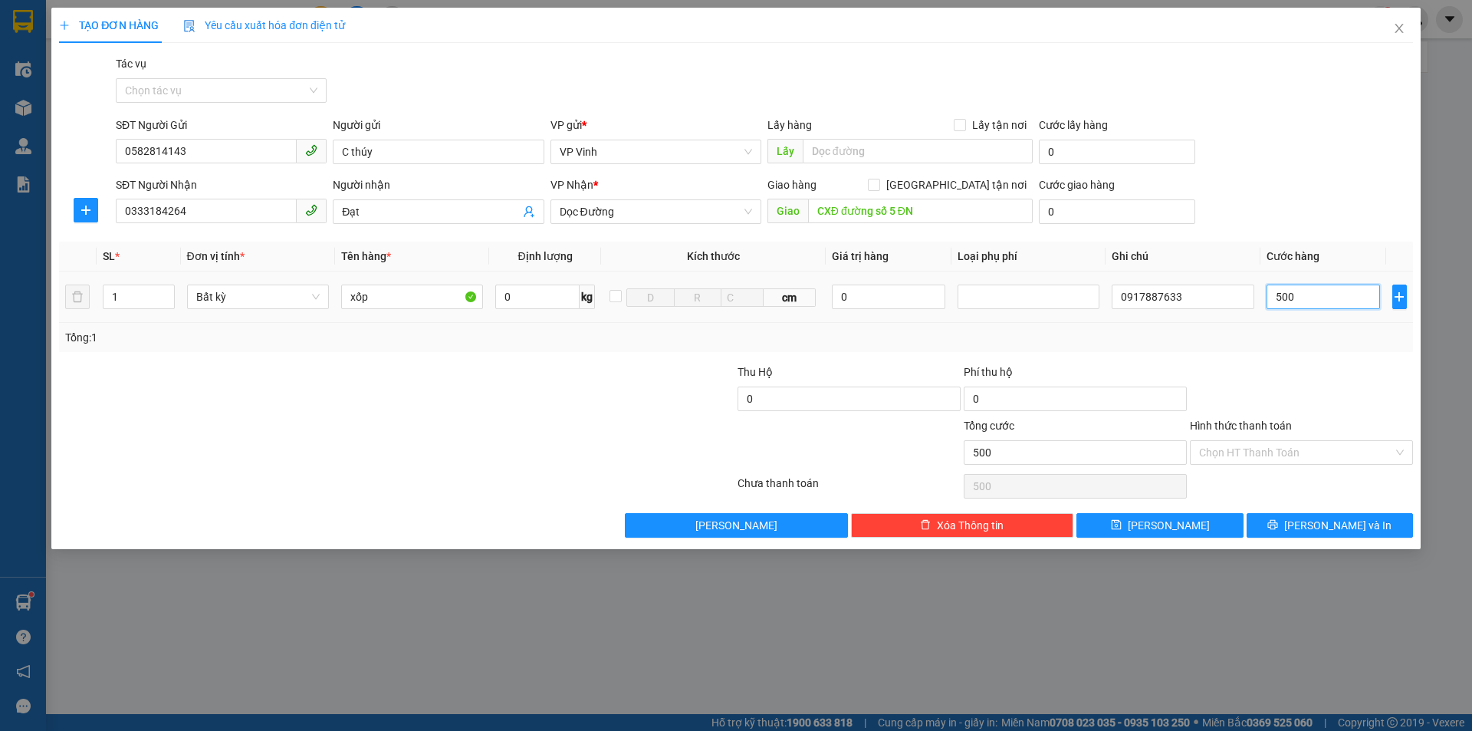
type input "5.000"
type input "50.000"
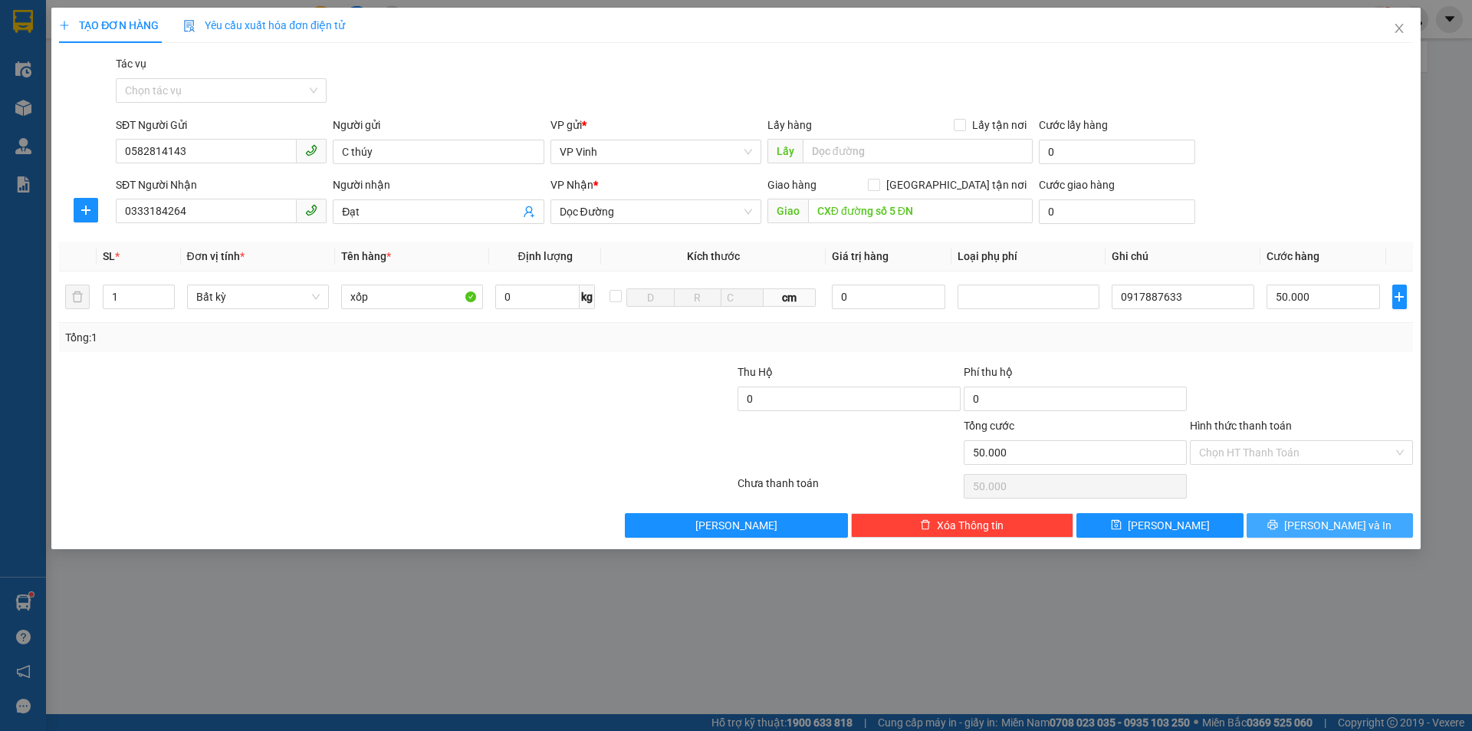
click at [1278, 521] on icon "printer" at bounding box center [1273, 525] width 10 height 10
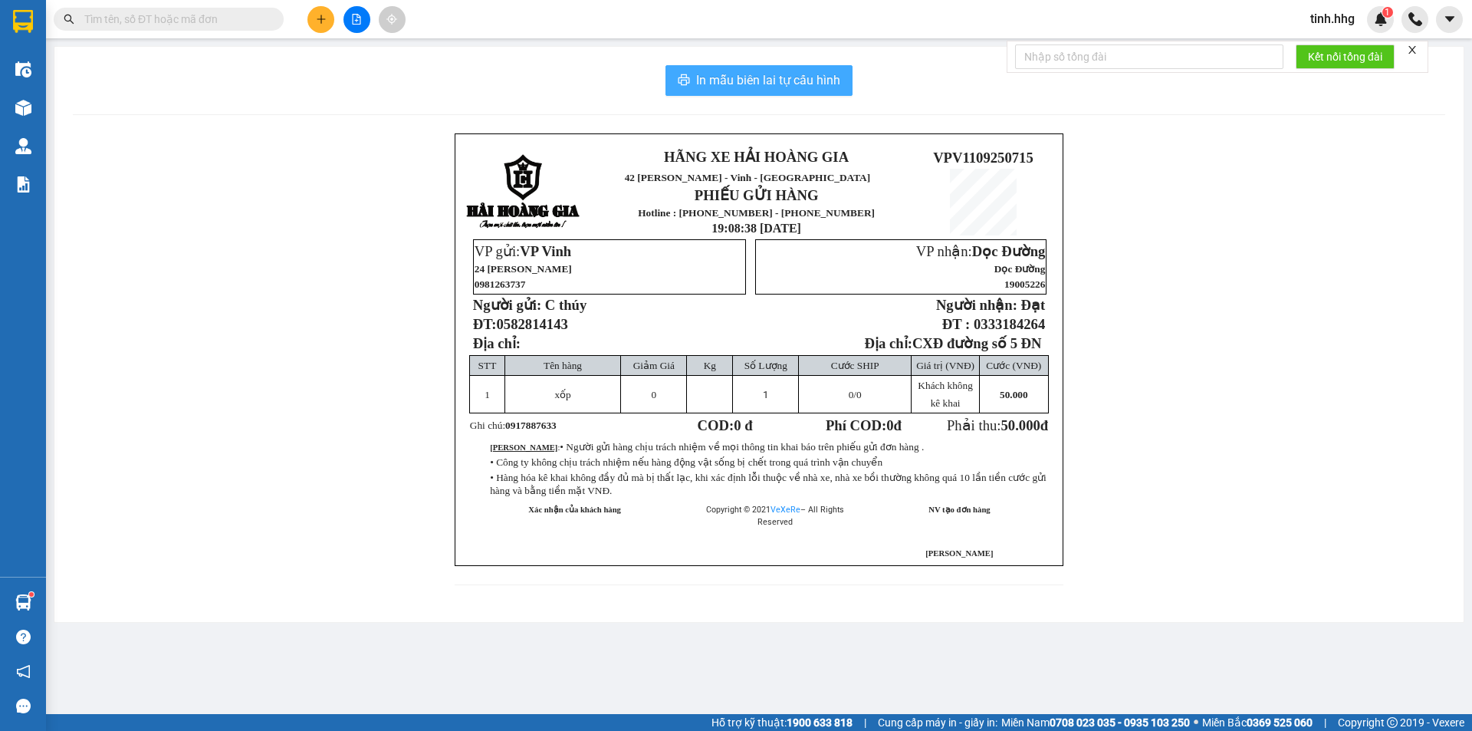
click at [792, 81] on span "In mẫu biên lai tự cấu hình" at bounding box center [768, 80] width 144 height 19
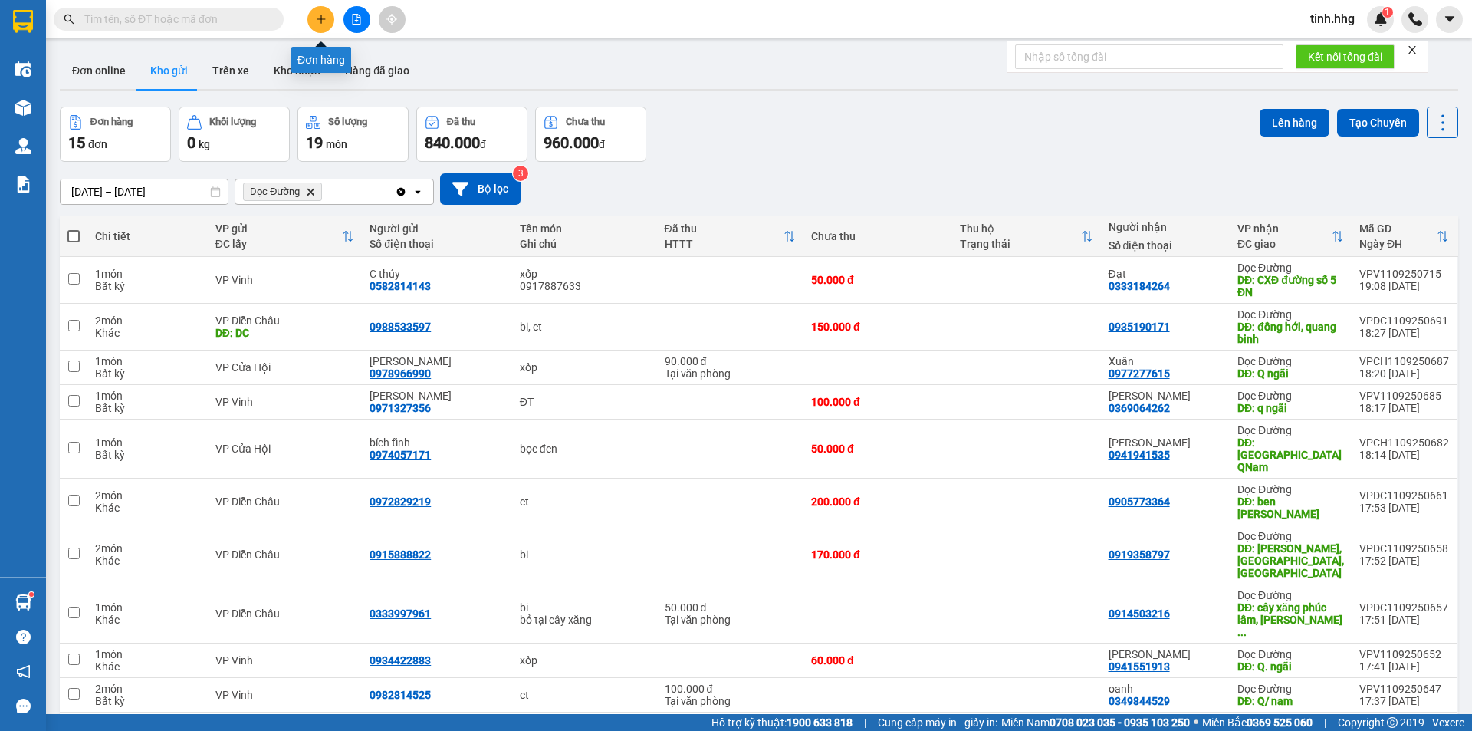
click at [317, 16] on icon "plus" at bounding box center [321, 19] width 11 height 11
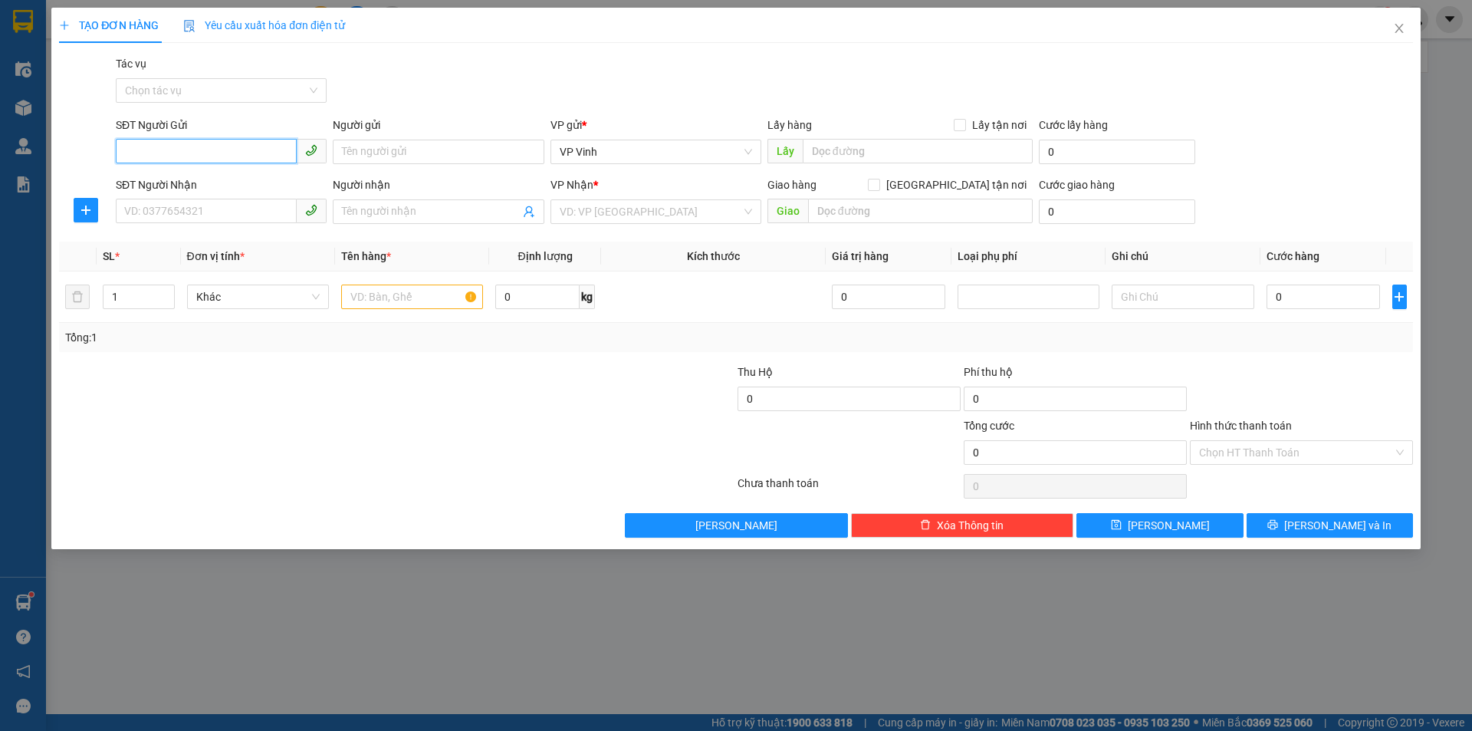
click at [214, 153] on input "SĐT Người Gửi" at bounding box center [206, 151] width 181 height 25
click at [196, 146] on input "SĐT Người Gửi" at bounding box center [206, 151] width 181 height 25
type input "0975102779"
click at [190, 180] on div "0975102779 - thủy" at bounding box center [221, 182] width 192 height 17
type input "thủy"
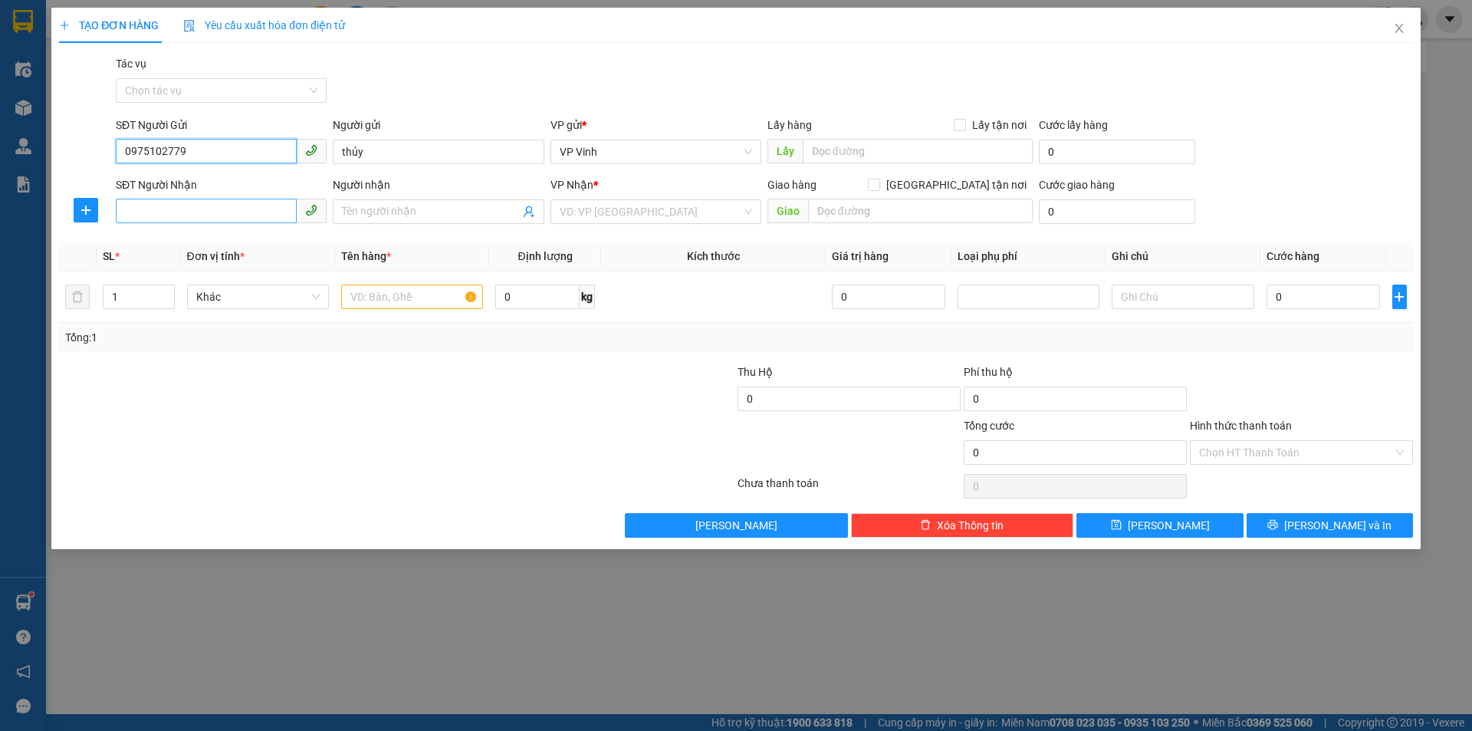
type input "0975102779"
click at [219, 212] on input "SĐT Người Nhận" at bounding box center [206, 211] width 181 height 25
type input "0905834934"
click at [167, 248] on div "0905834934 - tý" at bounding box center [221, 242] width 192 height 17
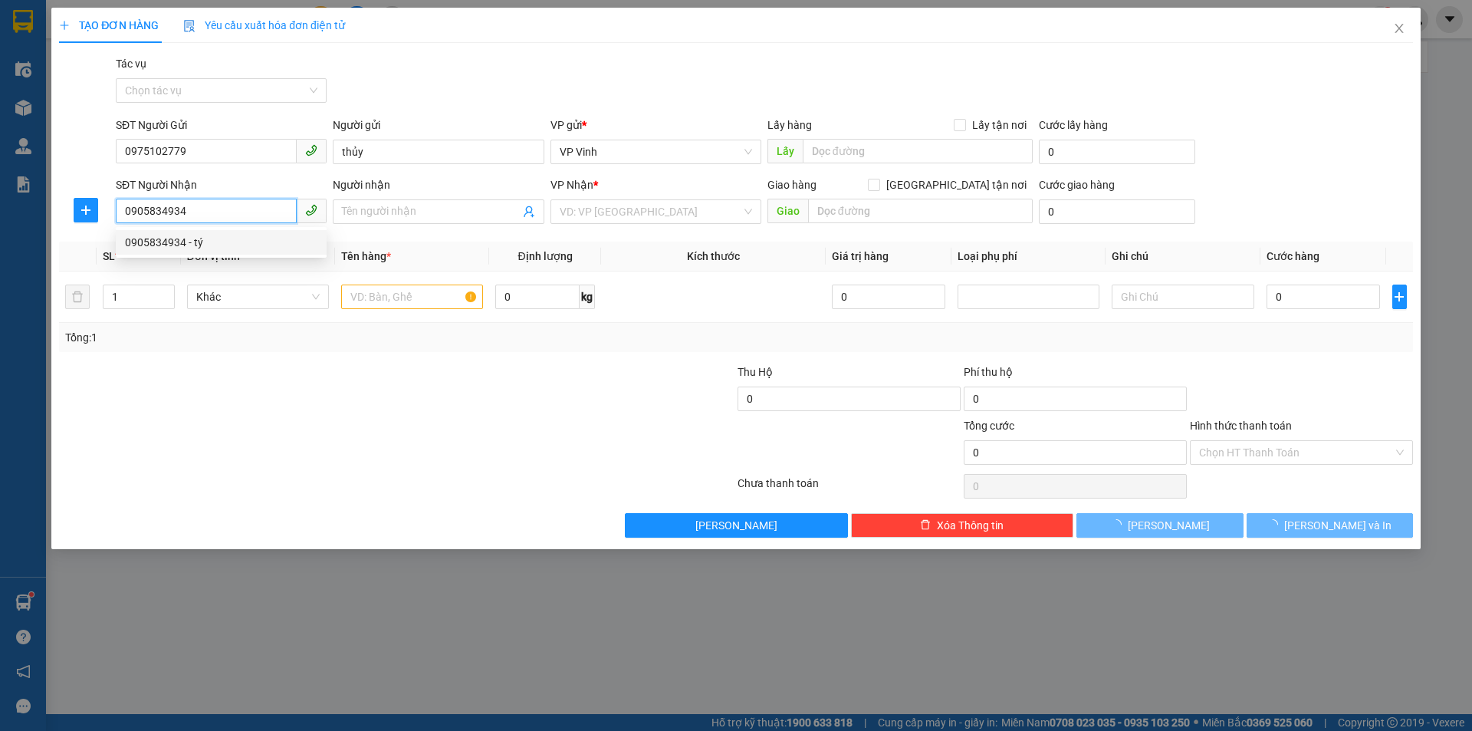
type input "tý"
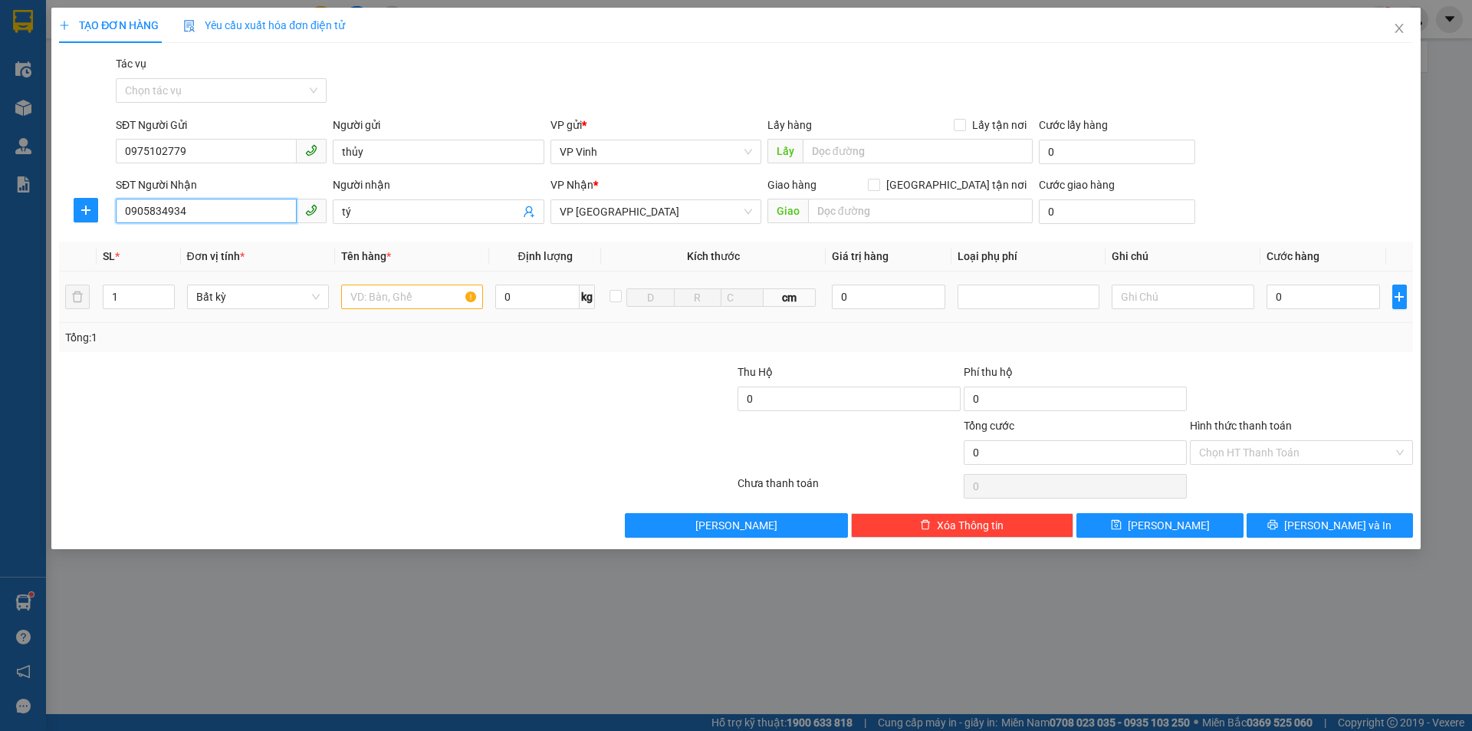
type input "0905834934"
click at [422, 298] on input "text" at bounding box center [412, 296] width 142 height 25
type input "Bọc vàng"
click at [1314, 298] on input "0" at bounding box center [1324, 296] width 114 height 25
type input "5"
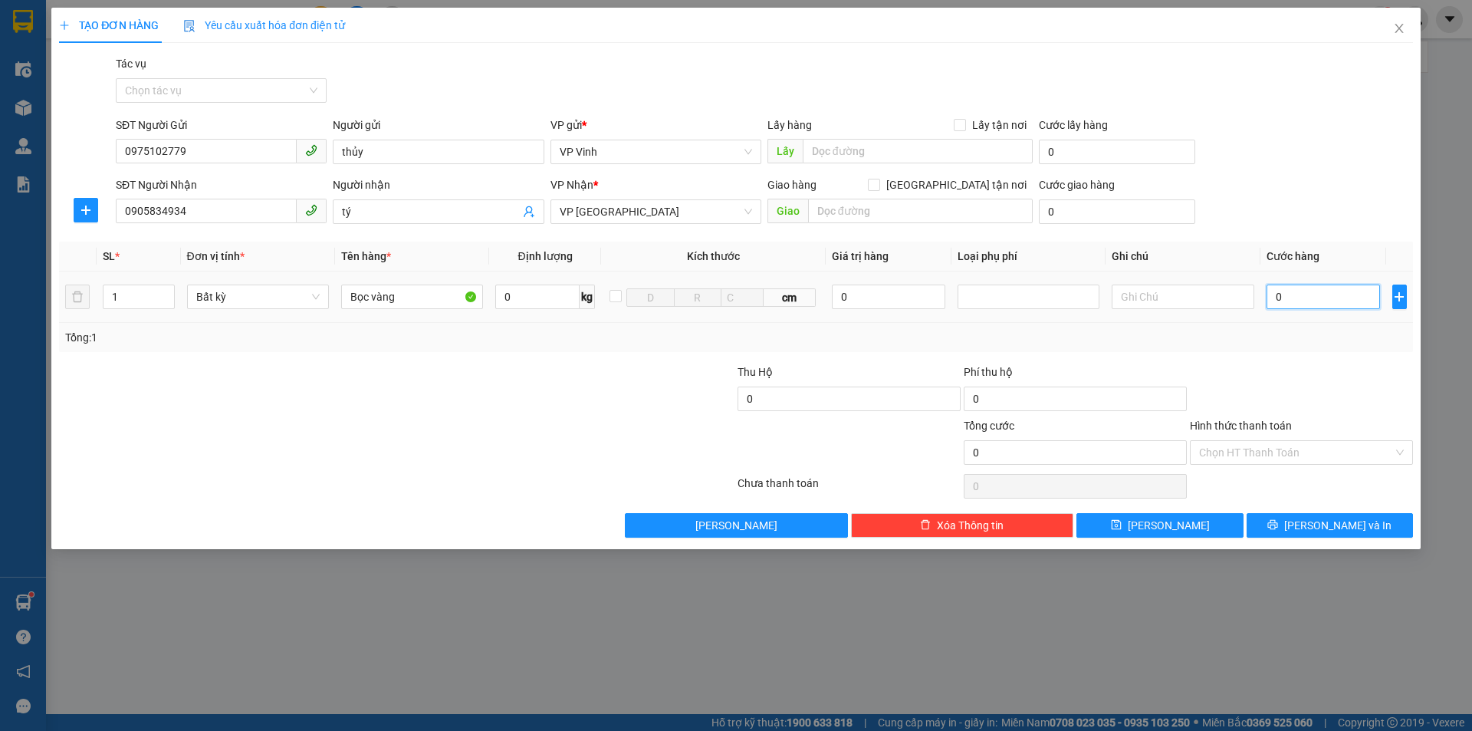
type input "5"
type input "50"
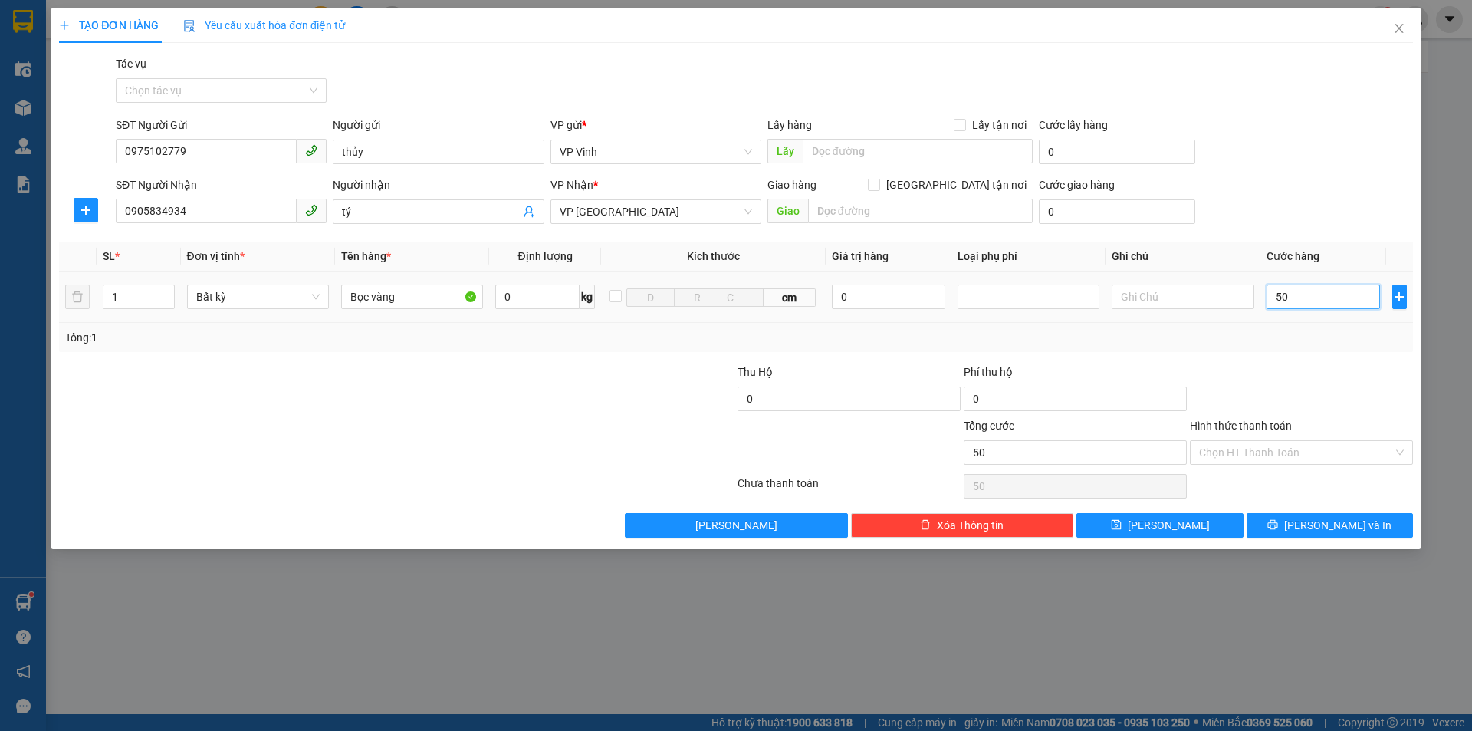
type input "500"
type input "5.000"
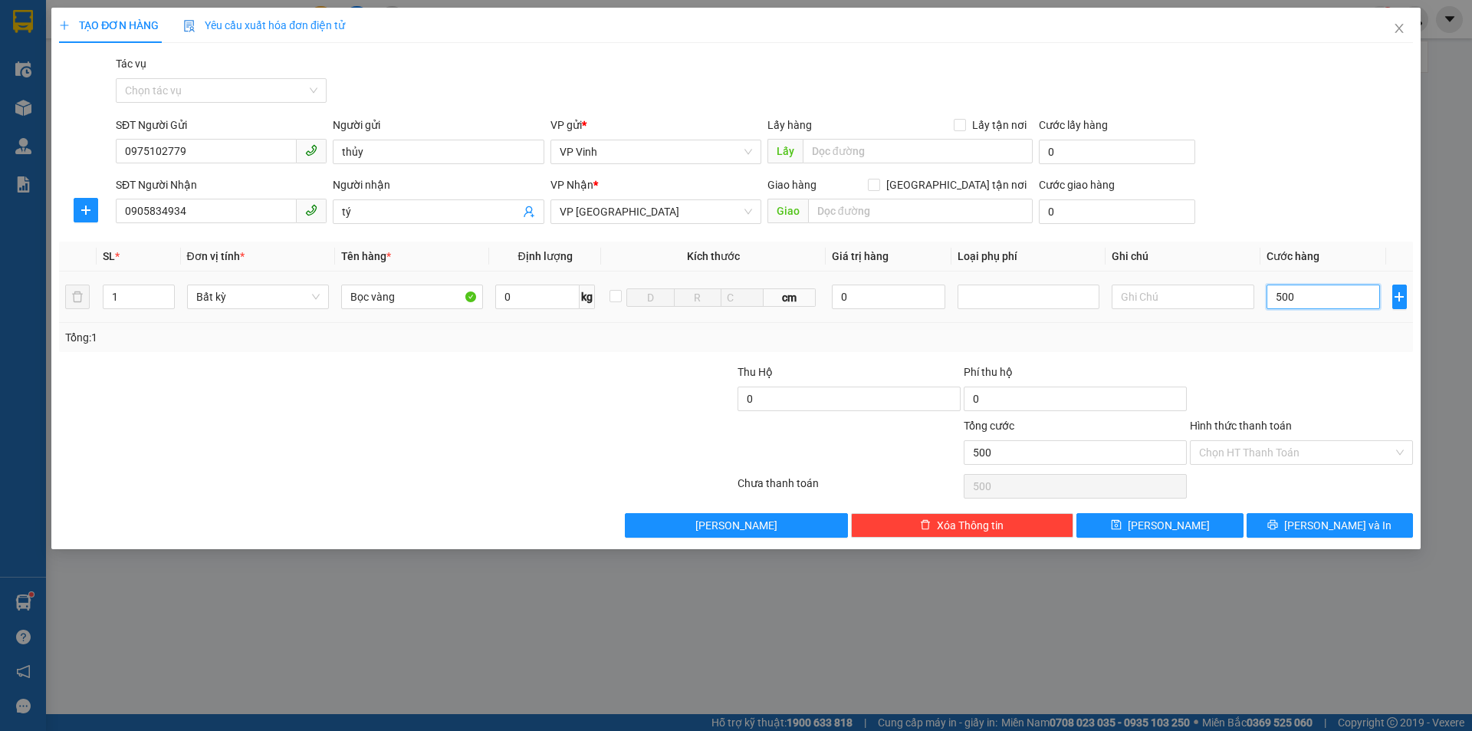
type input "5.000"
type input "50.000"
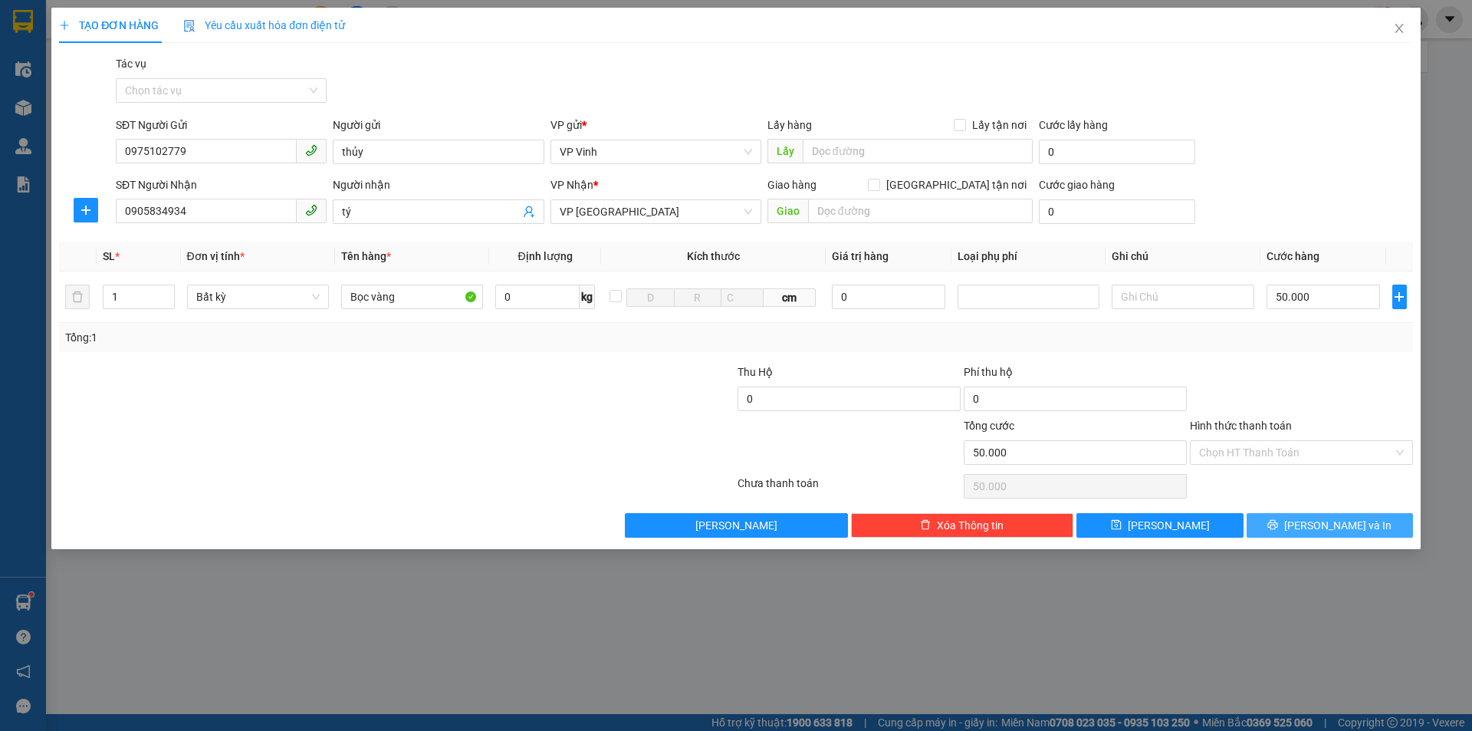
click at [1333, 525] on span "[PERSON_NAME] và In" at bounding box center [1337, 525] width 107 height 17
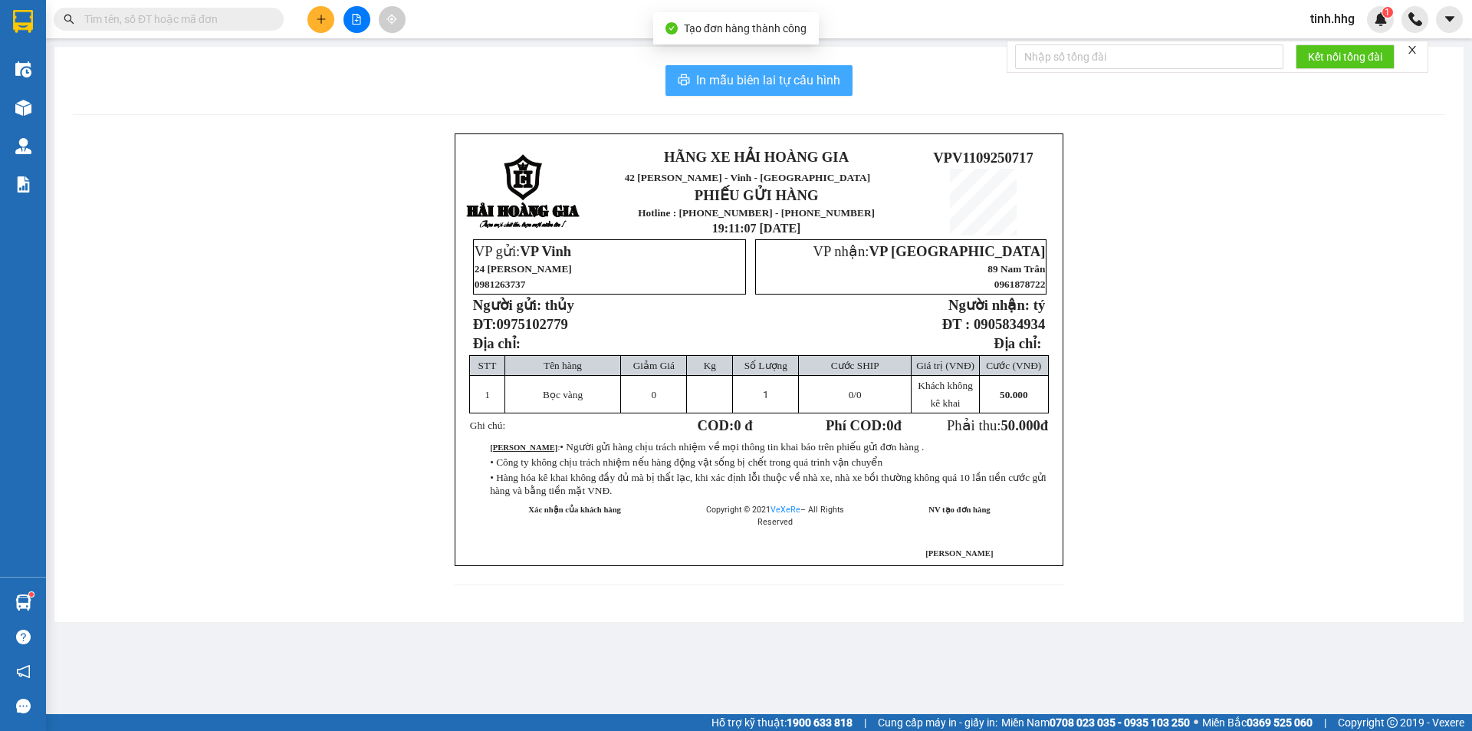
click at [787, 87] on span "In mẫu biên lai tự cấu hình" at bounding box center [768, 80] width 144 height 19
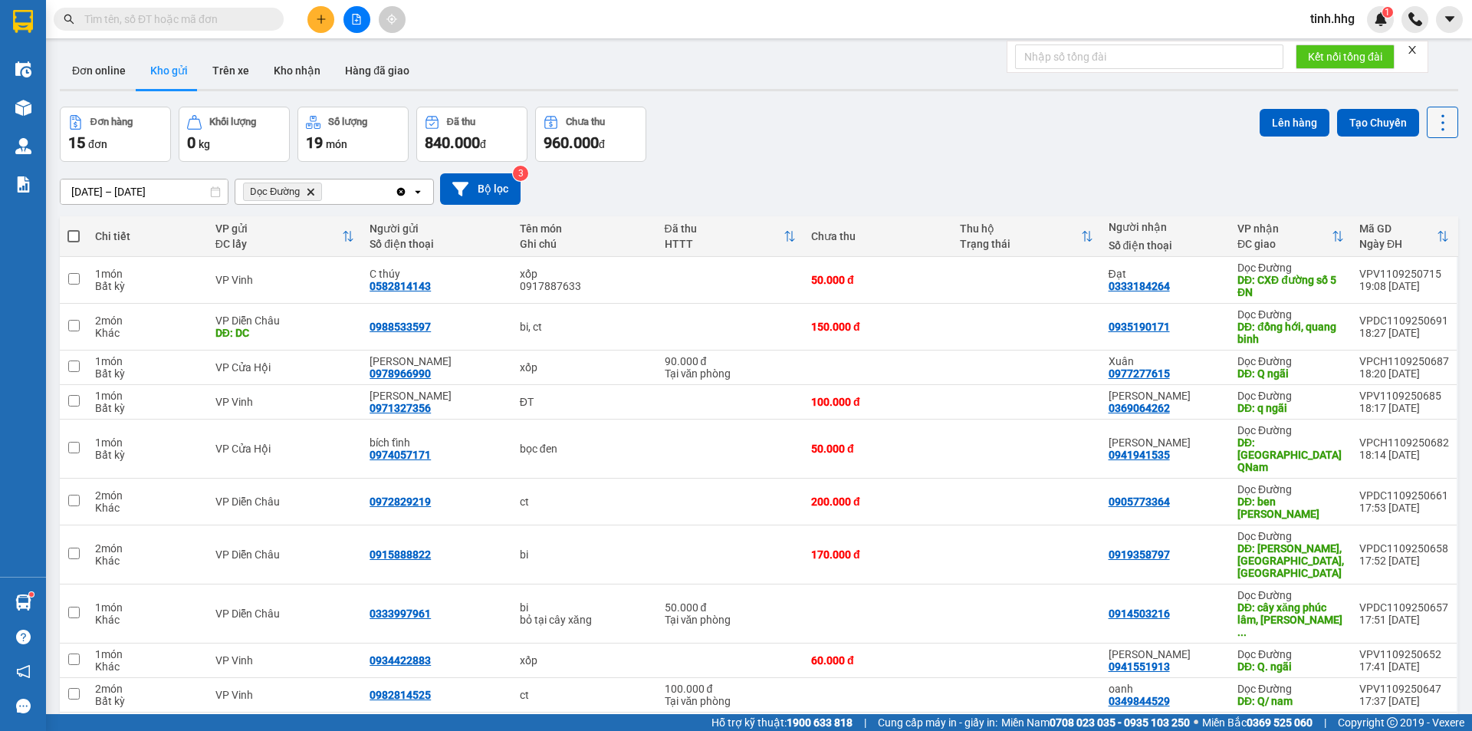
click at [1438, 126] on icon at bounding box center [1442, 122] width 21 height 21
click at [1410, 211] on li "Làm mới" at bounding box center [1403, 219] width 115 height 28
